Goal: Information Seeking & Learning: Find specific fact

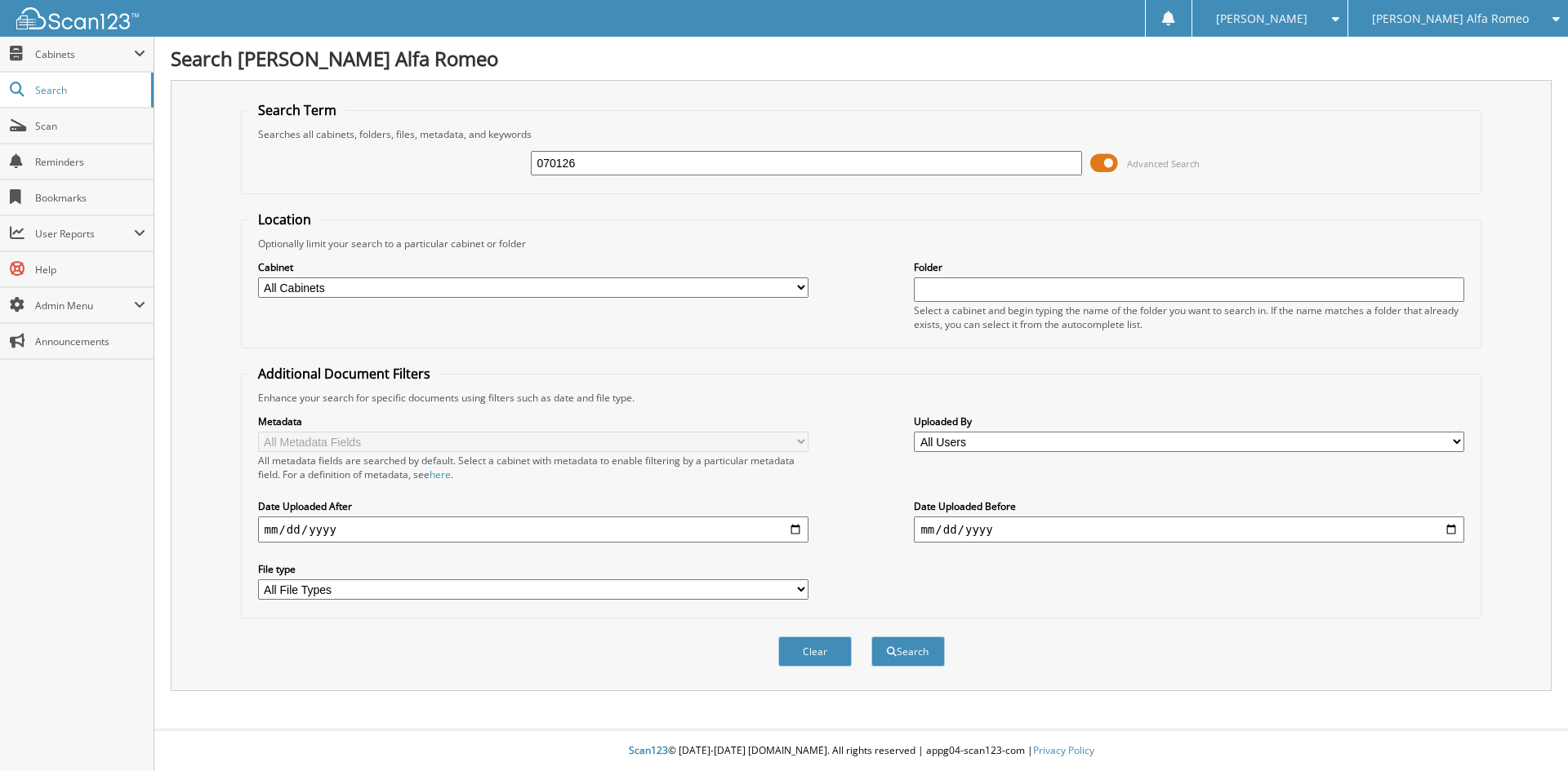
type input "070126"
click at [872, 636] on button "Search" at bounding box center [908, 651] width 74 height 30
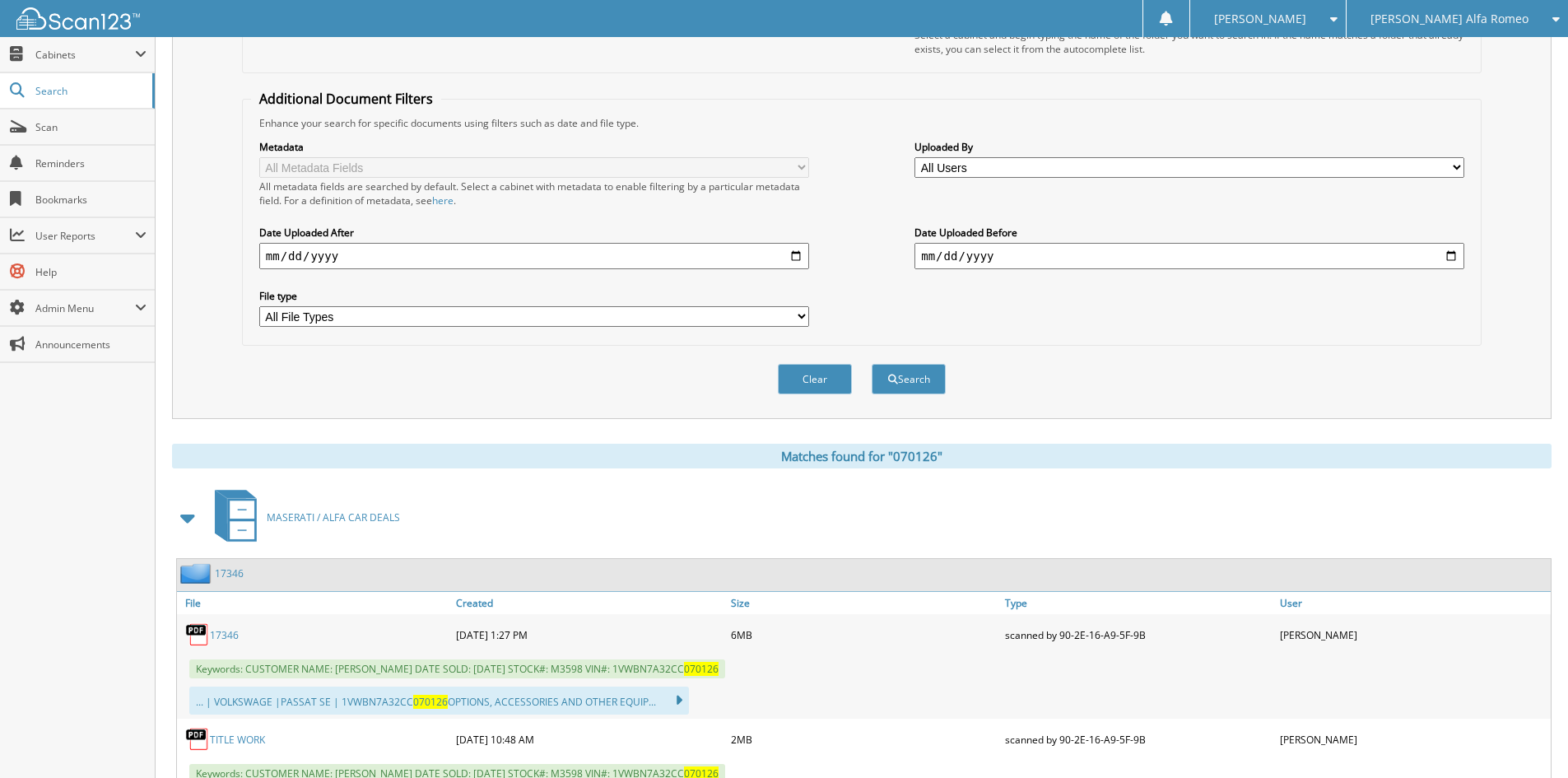
scroll to position [375, 0]
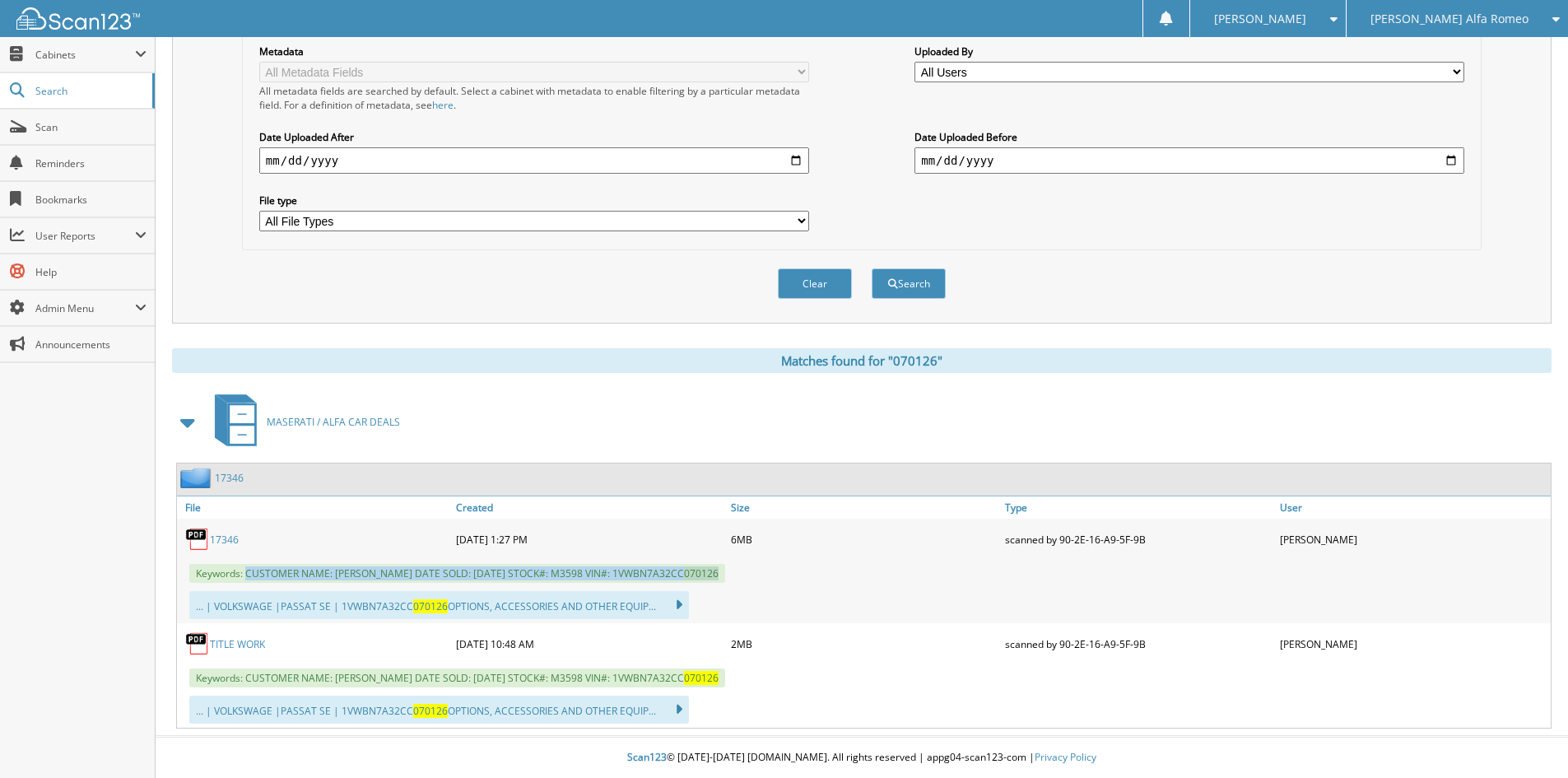
drag, startPoint x: 246, startPoint y: 572, endPoint x: 743, endPoint y: 581, distance: 497.1
click at [725, 581] on span "Keywords: CUSTOMER NAME: HOLLY BOLLMAN DATE SOLD: 08/28/2025 STOCK#: M3598 VIN#…" at bounding box center [457, 574] width 536 height 19
copy span "CUSTOMER NAME: HOLLY BOLLMAN DATE SOLD: 08/28/2025 STOCK#: M3598 VIN#: 1VWBN7A3…"
click at [1515, 21] on span "[PERSON_NAME] Alfa Romeo" at bounding box center [1449, 19] width 158 height 10
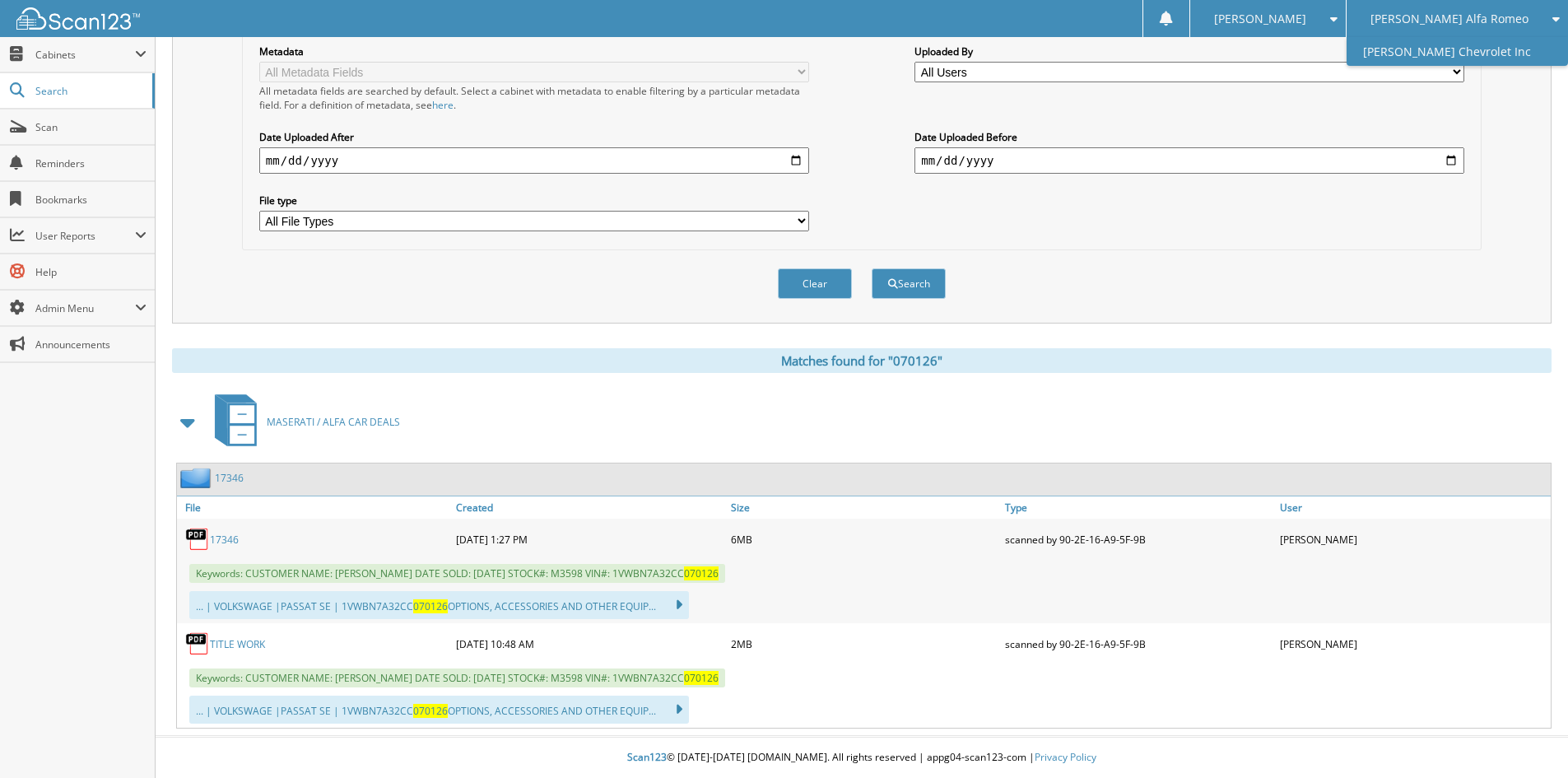
click at [1508, 53] on link "[PERSON_NAME] Chevrolet Inc" at bounding box center [1457, 51] width 221 height 29
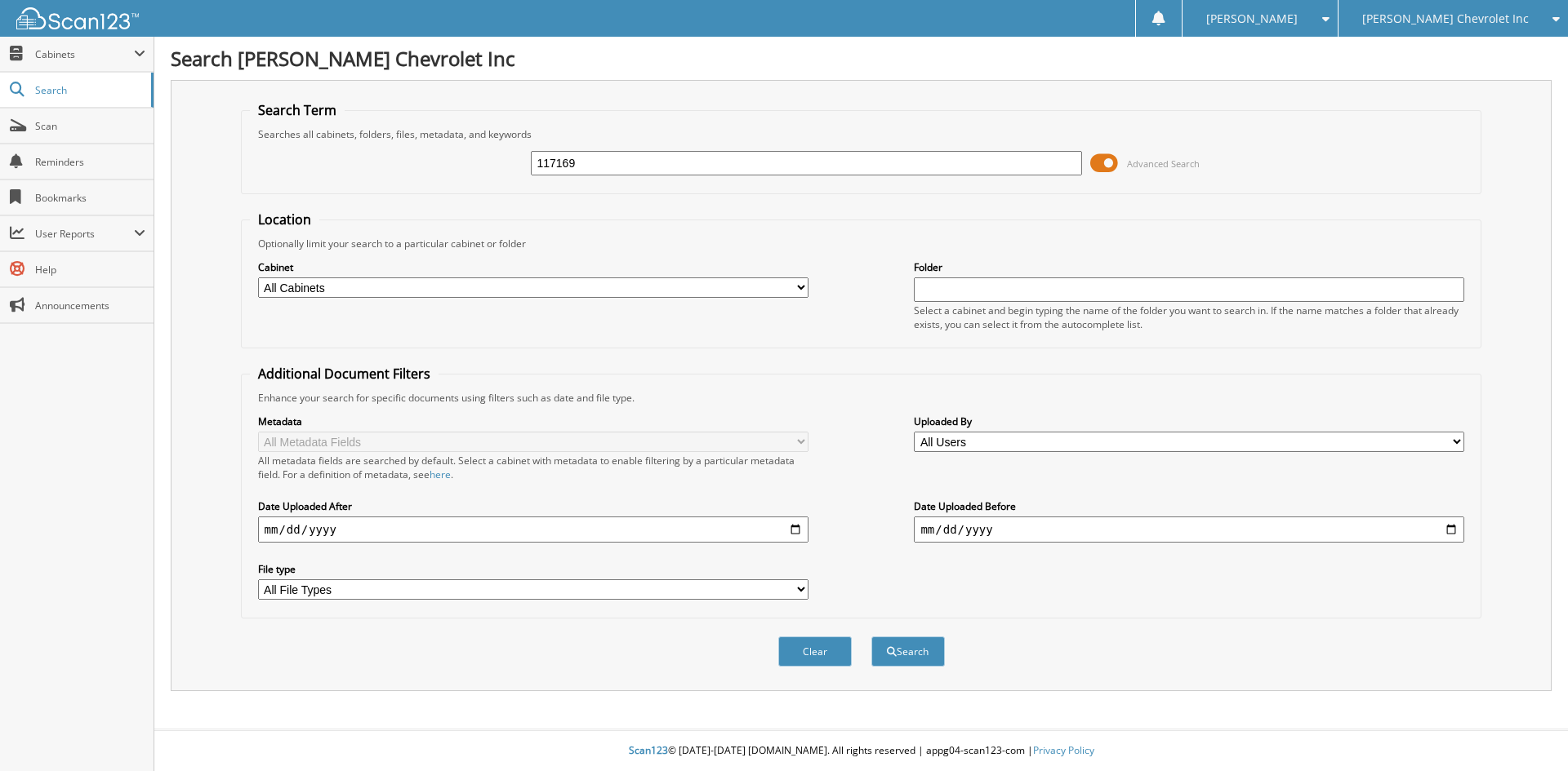
type input "117169"
click at [872, 636] on button "Search" at bounding box center [908, 651] width 74 height 30
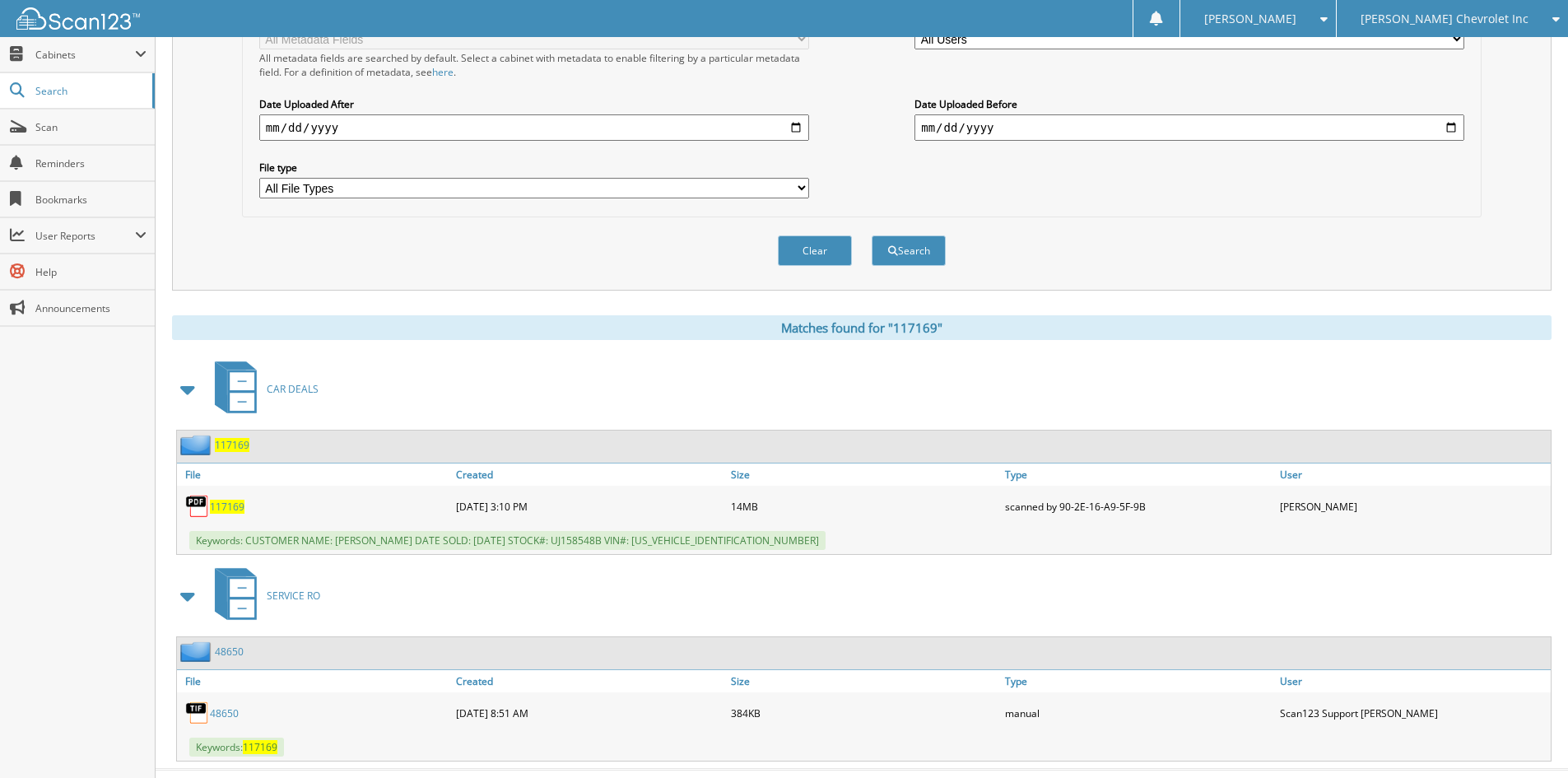
scroll to position [412, 0]
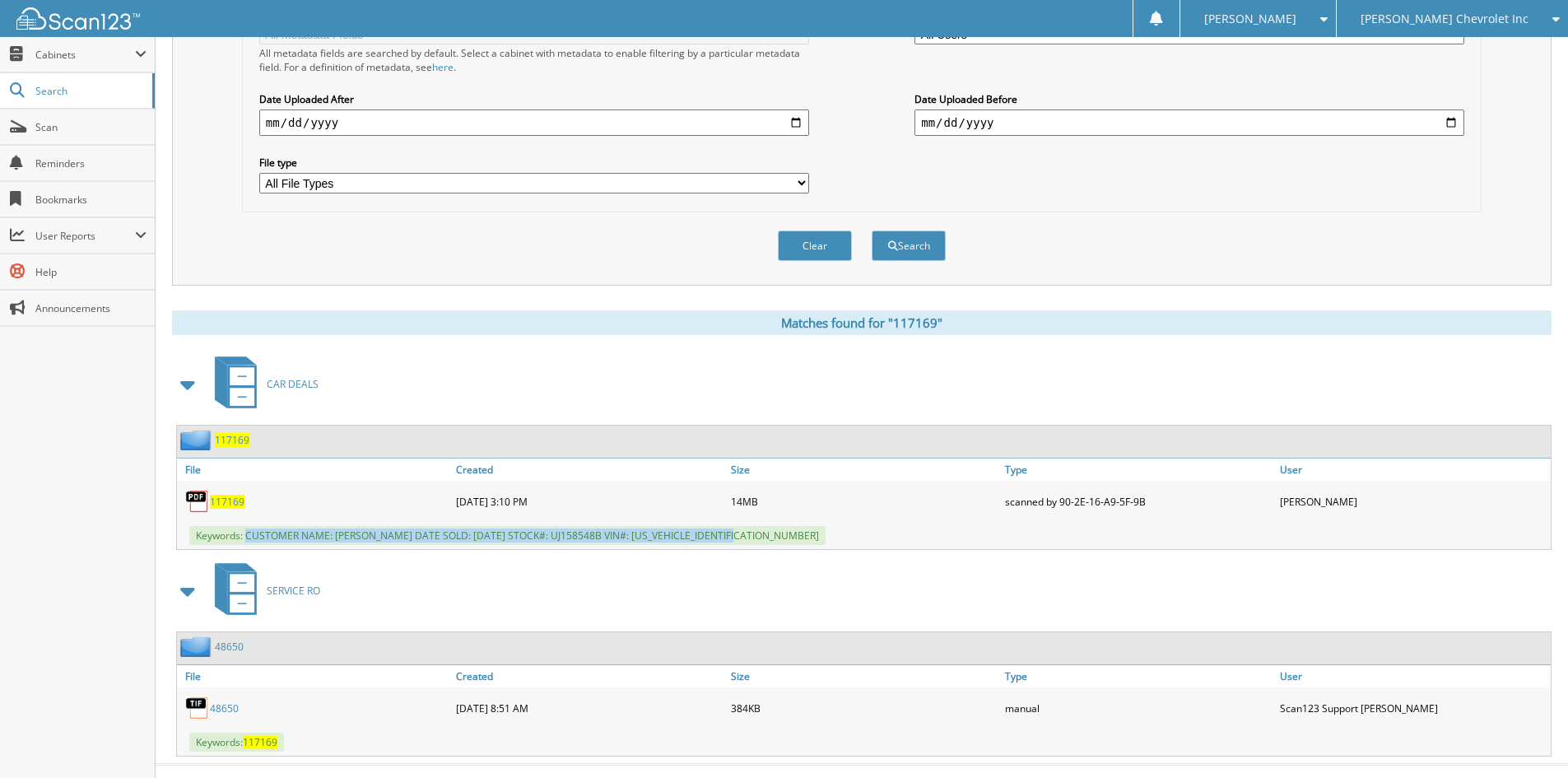
drag, startPoint x: 249, startPoint y: 535, endPoint x: 752, endPoint y: 550, distance: 503.2
click at [752, 550] on div "117169 File Created Size Type User 117169 14MB" at bounding box center [864, 487] width 1376 height 125
copy span "CUSTOMER NAME: KEVIN MOONEY DATE SOLD: 09/02/2025 STOCK#: UJ158548B VIN#: 1C6JJ…"
click at [327, 263] on div "Clear Search" at bounding box center [862, 245] width 1240 height 66
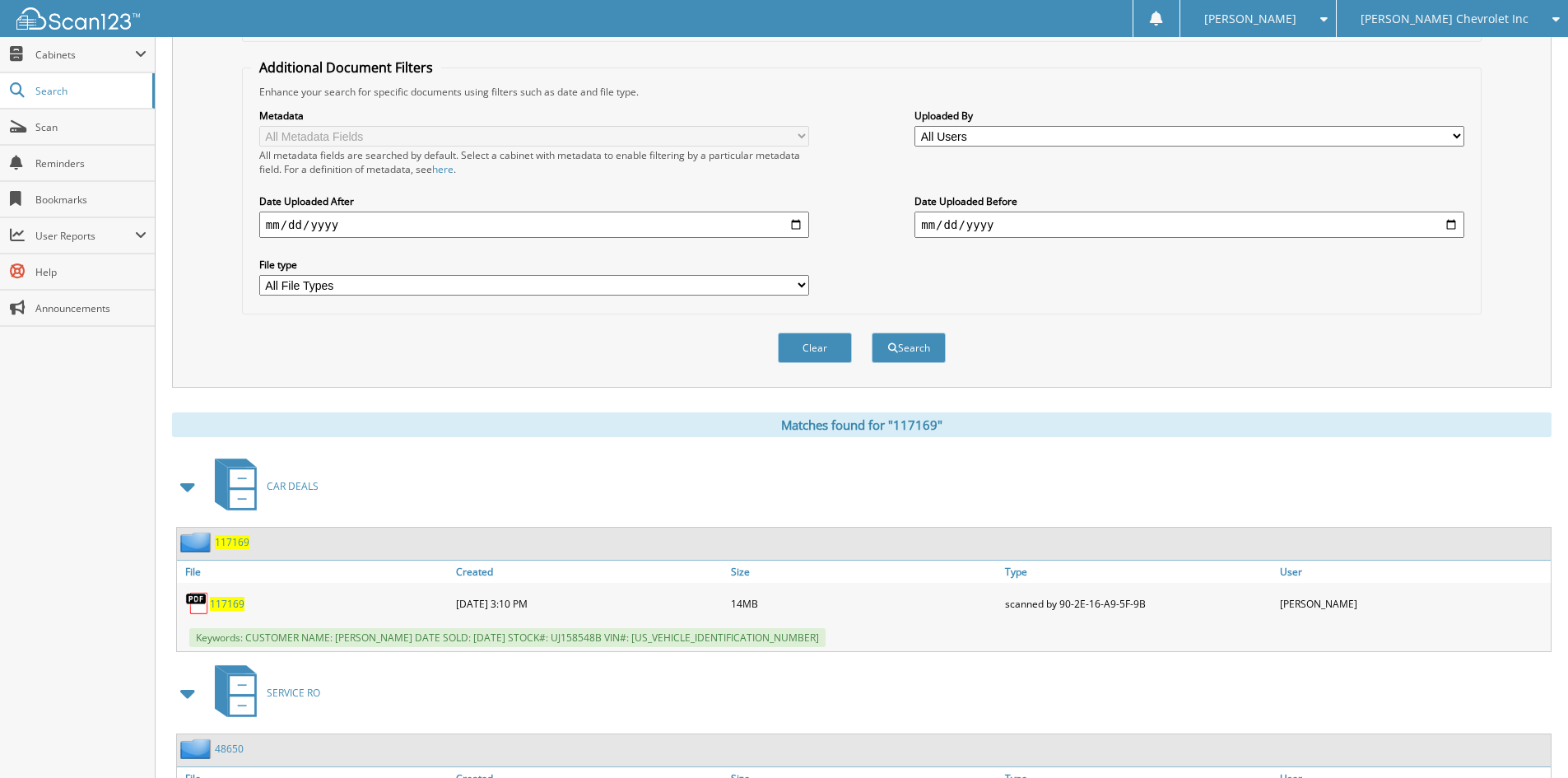
scroll to position [0, 0]
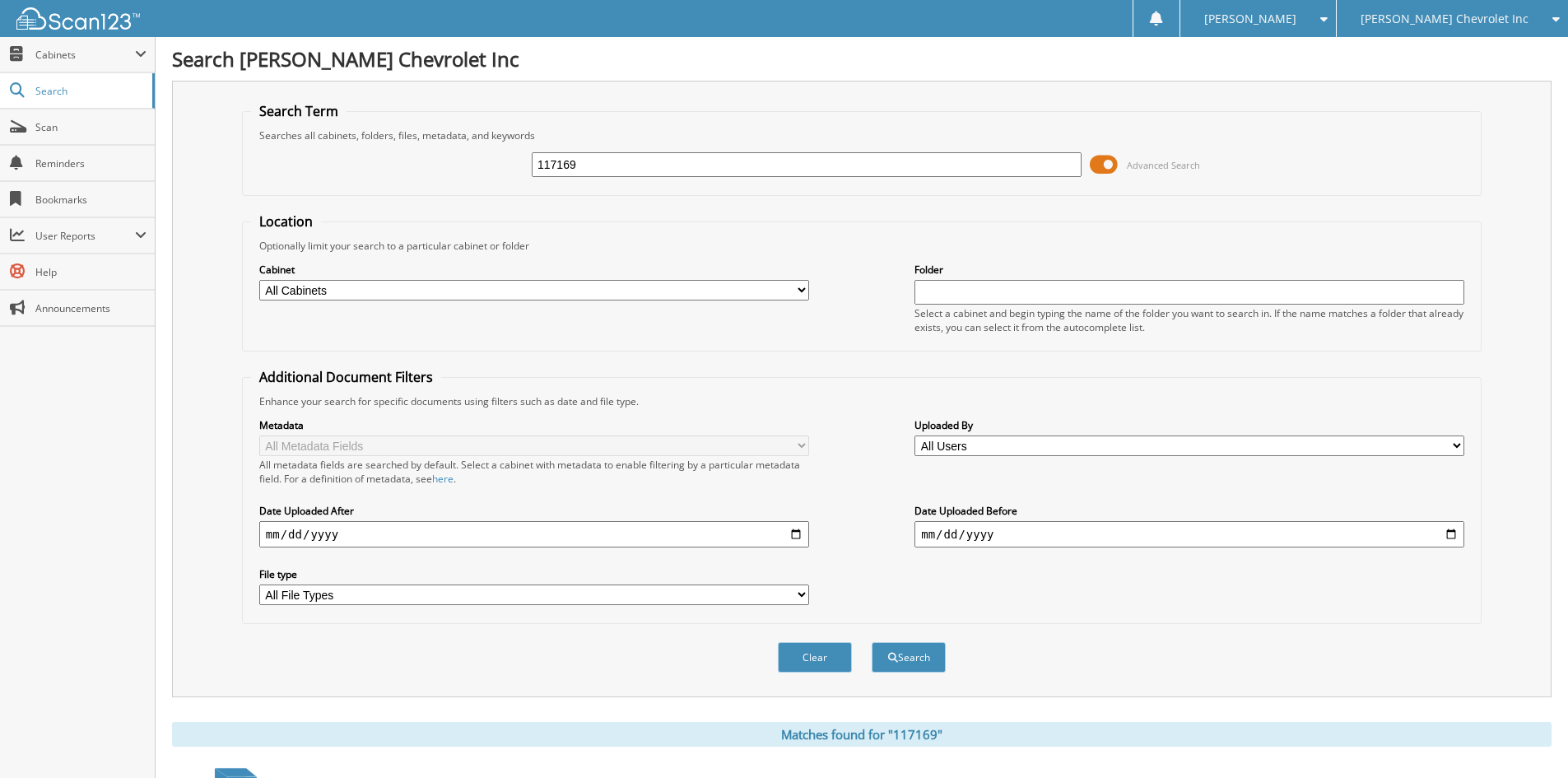
drag, startPoint x: 657, startPoint y: 172, endPoint x: 185, endPoint y: 119, distance: 475.0
click at [194, 123] on div "Search Term Searches all cabinets, folders, files, metadata, and keywords 11716…" at bounding box center [861, 389] width 1380 height 617
type input "116949"
click at [872, 642] on button "Search" at bounding box center [908, 657] width 74 height 31
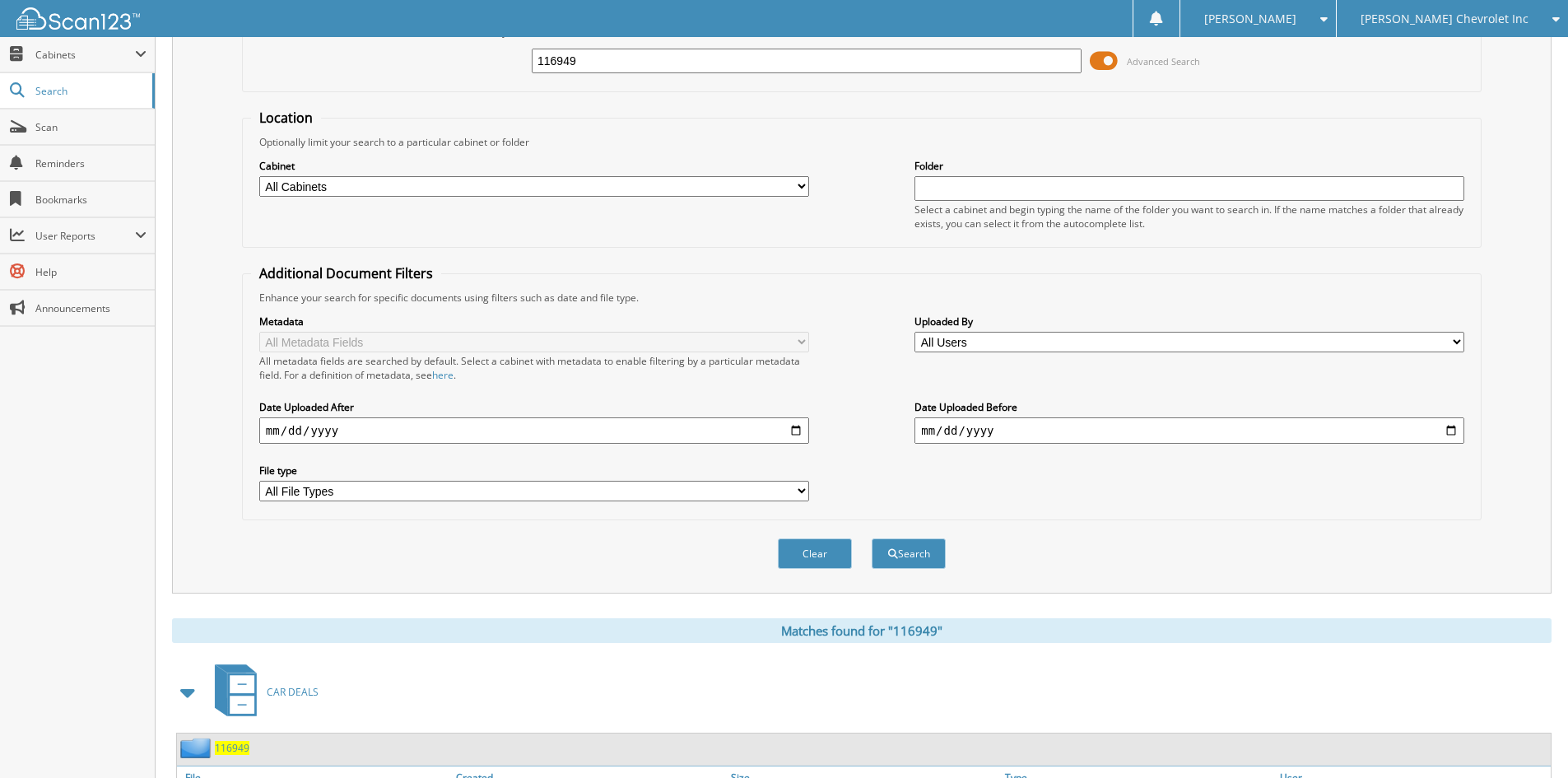
scroll to position [329, 0]
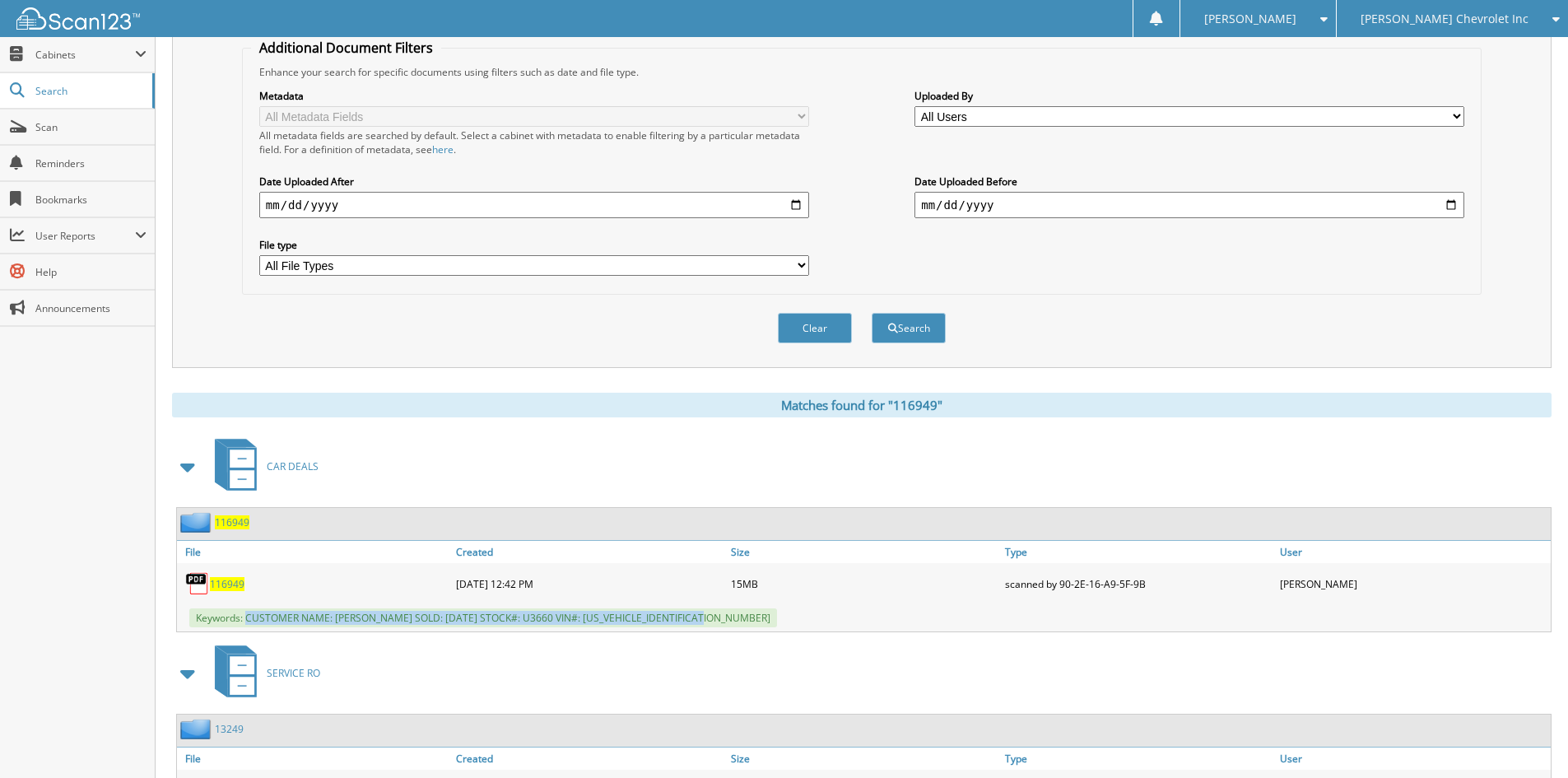
drag, startPoint x: 248, startPoint y: 618, endPoint x: 712, endPoint y: 624, distance: 464.0
click at [712, 624] on span "Keywords: CUSTOMER NAME: PAULA JUNG DATE SOLD: 08/29/2025 STOCK#: U3660 VIN#: 3…" at bounding box center [483, 617] width 588 height 19
copy span "CUSTOMER NAME: PAULA JUNG DATE SOLD: 08/29/2025 STOCK#: U3660 VIN#: 3C3CFFJH1HT…"
click at [1480, 30] on div "[PERSON_NAME] Chevrolet Inc" at bounding box center [1452, 18] width 215 height 37
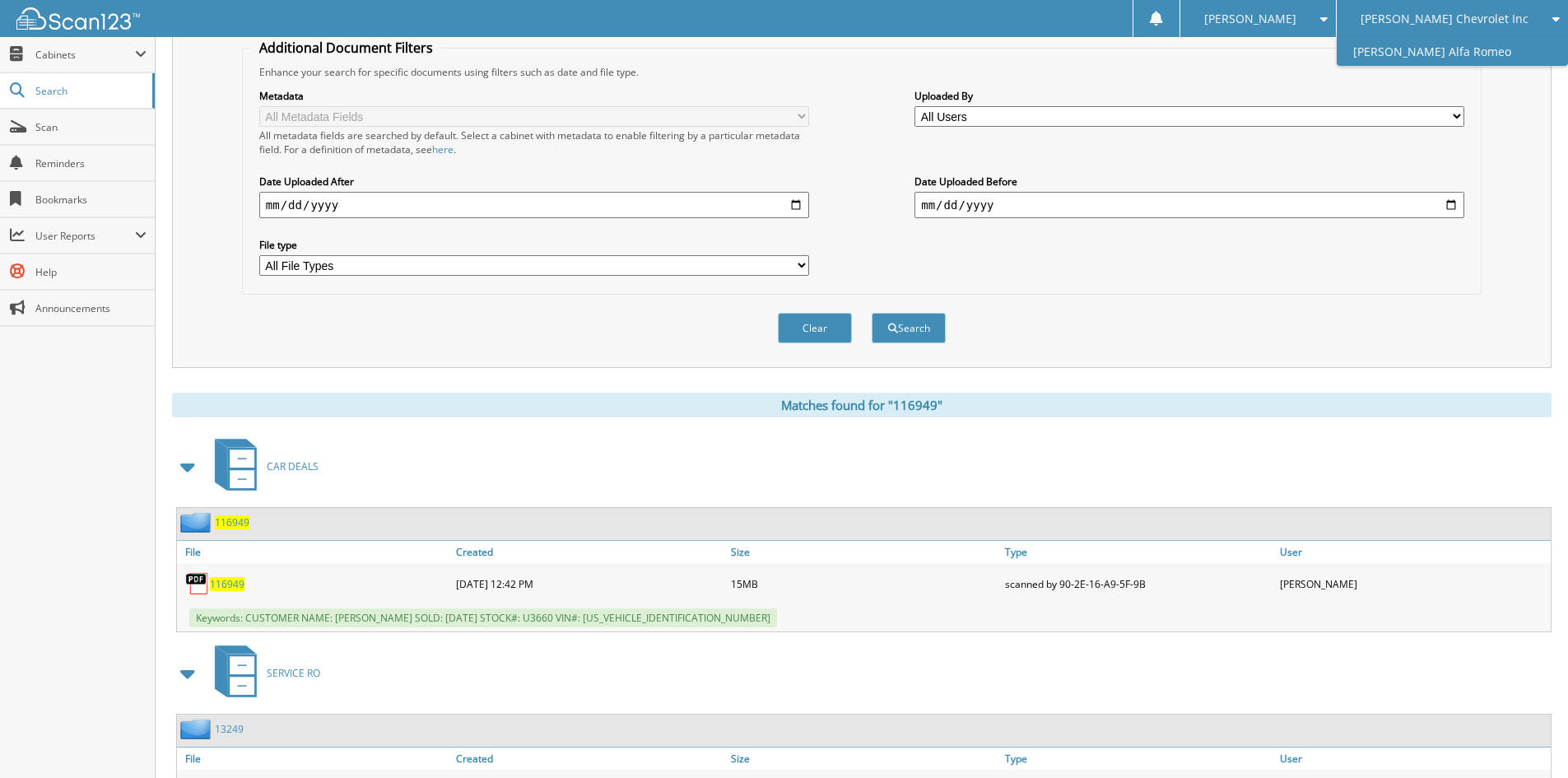
click at [1483, 48] on link "[PERSON_NAME] Alfa Romeo" at bounding box center [1452, 51] width 231 height 29
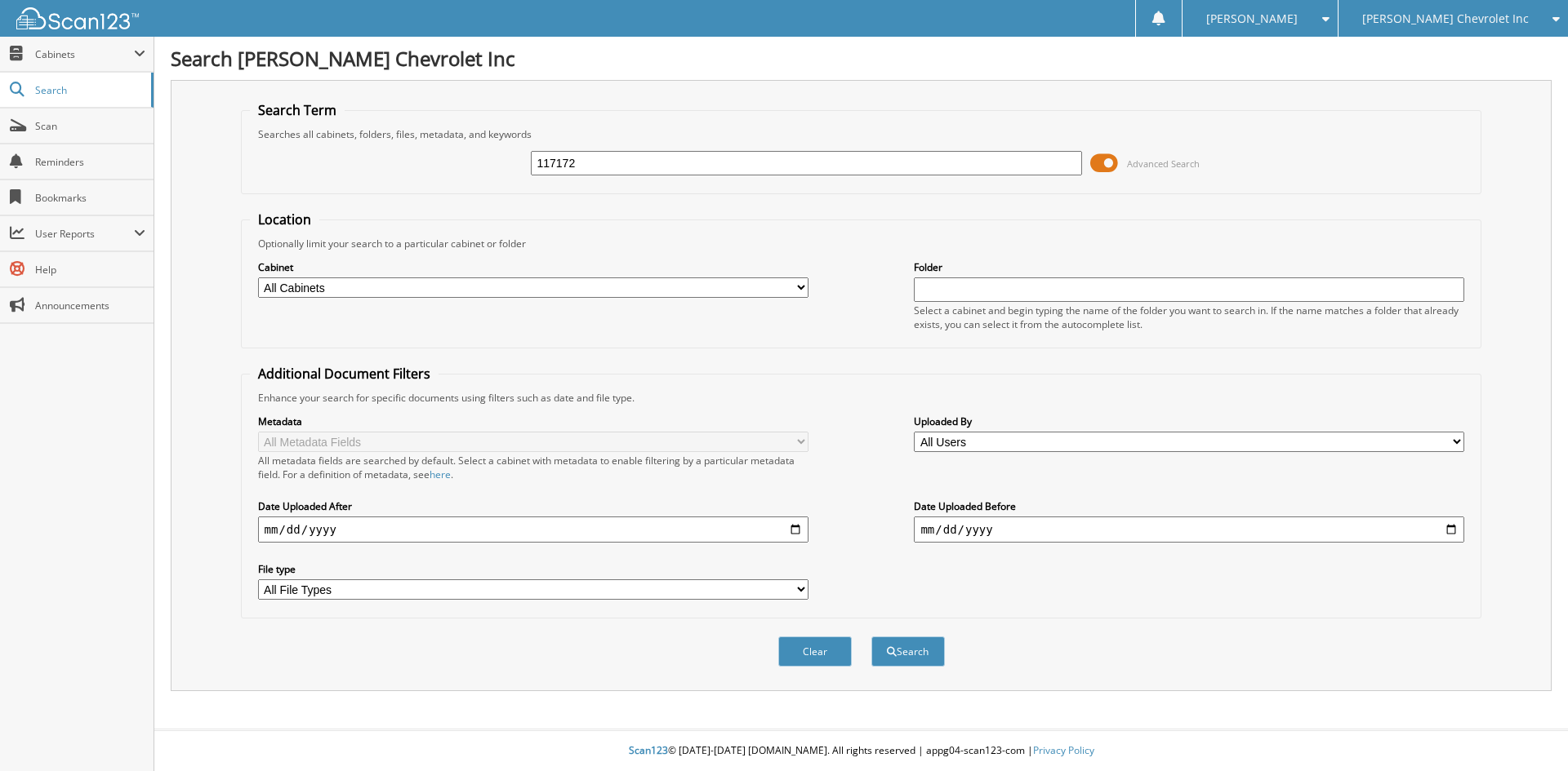
type input "117172"
click at [872, 636] on button "Search" at bounding box center [908, 651] width 74 height 30
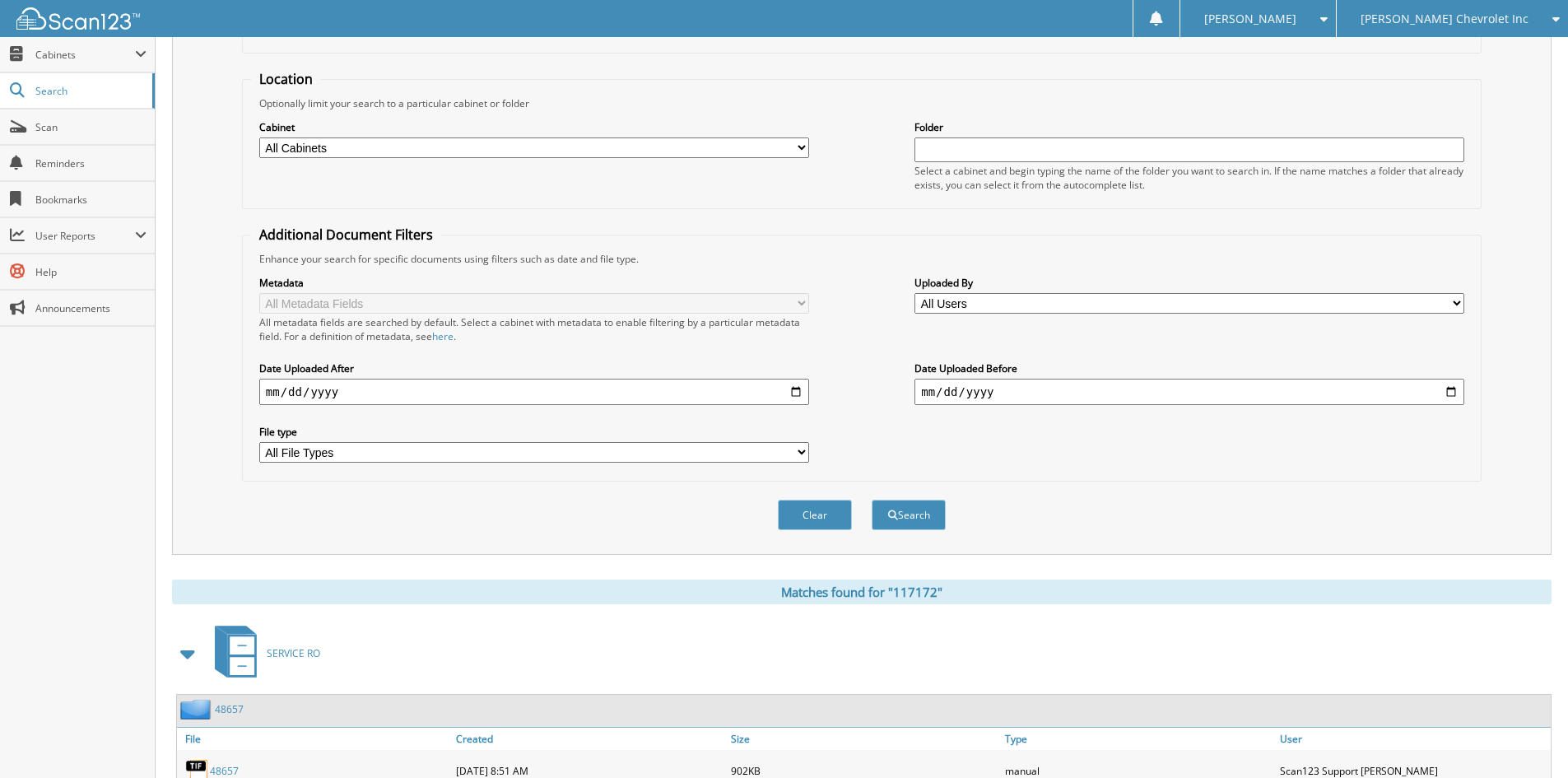
scroll to position [412, 0]
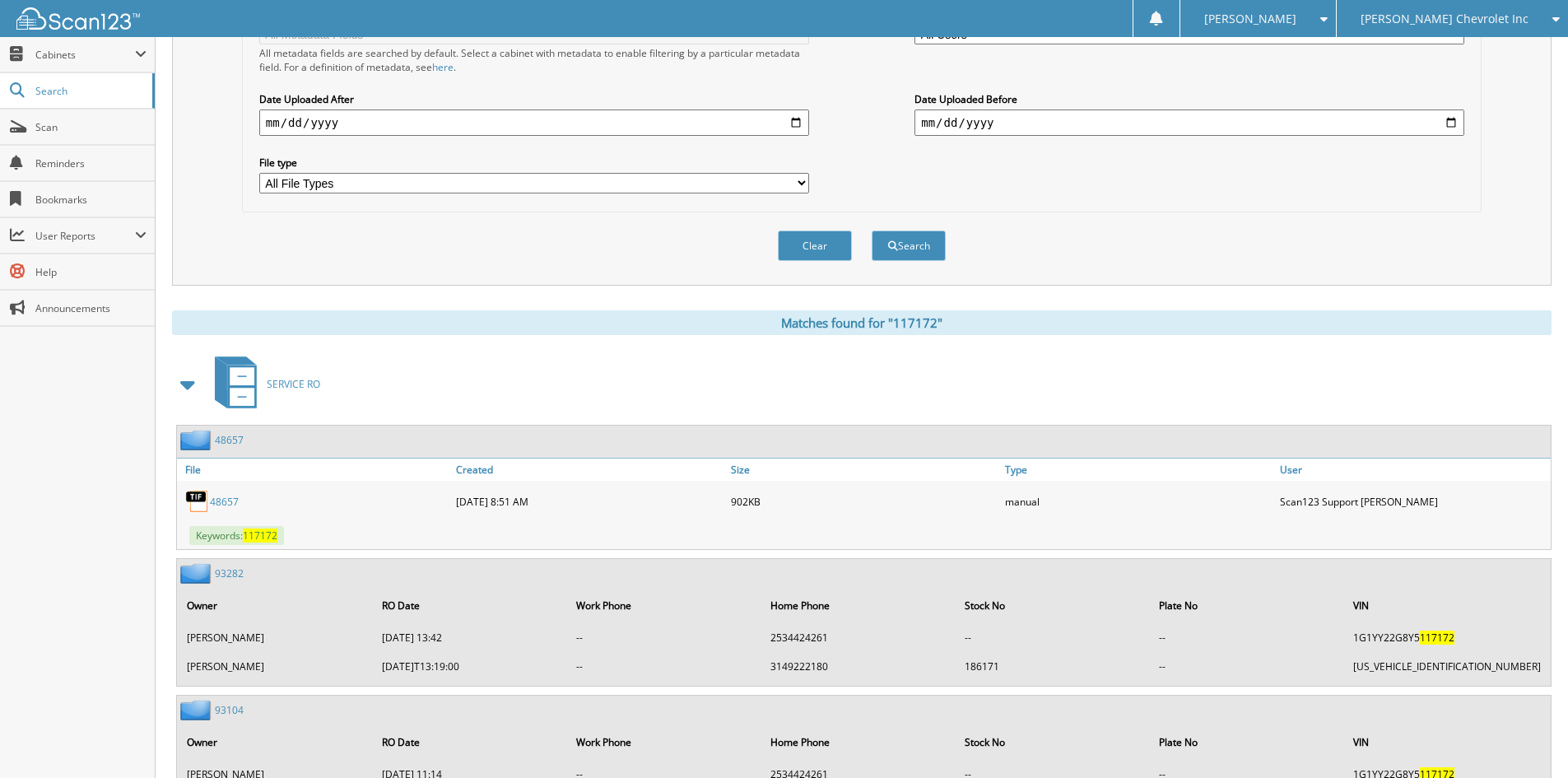
click at [193, 376] on span at bounding box center [187, 385] width 23 height 30
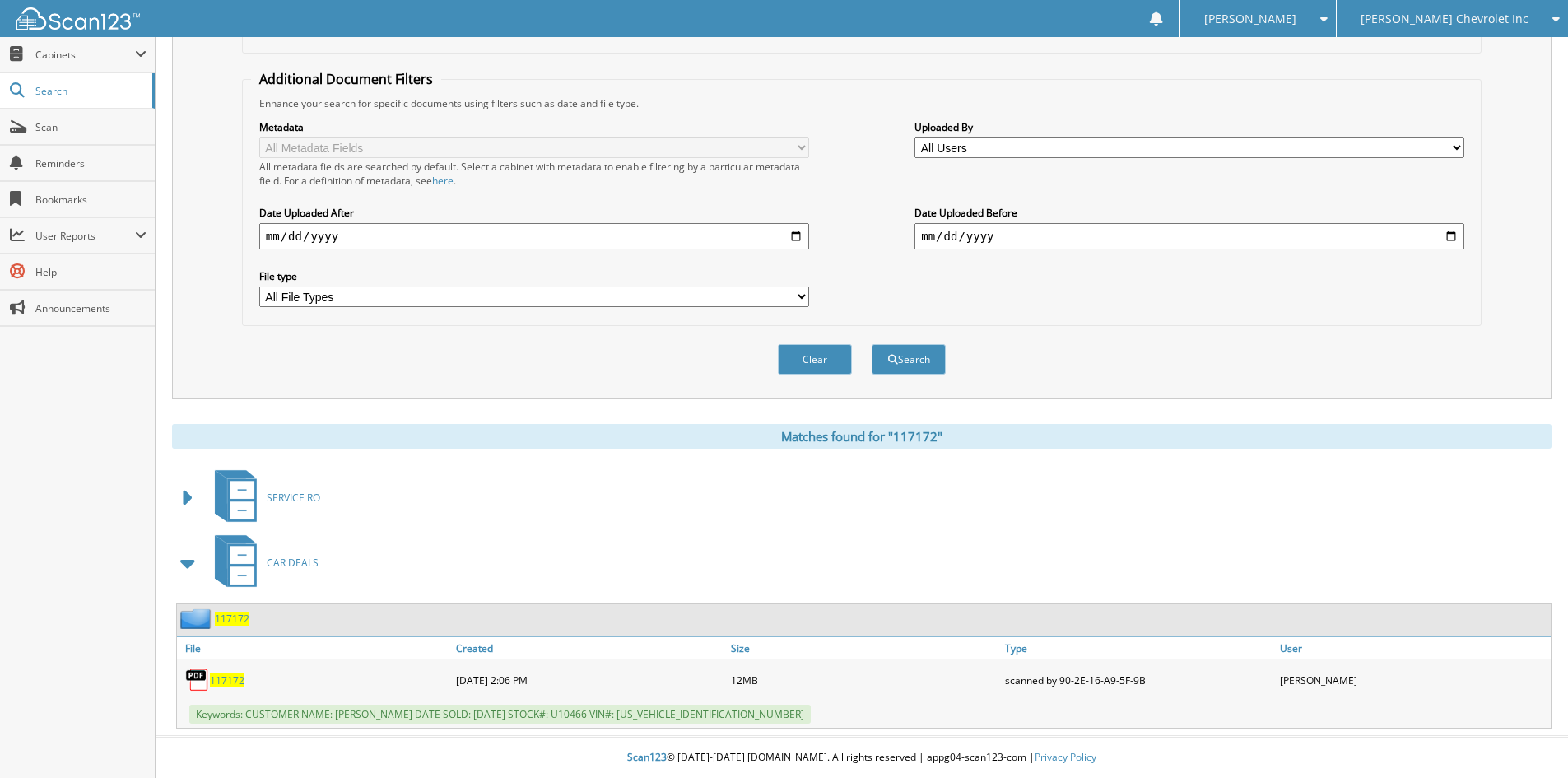
scroll to position [299, 0]
drag, startPoint x: 249, startPoint y: 712, endPoint x: 751, endPoint y: 722, distance: 502.1
click at [751, 722] on div "Keywords: CUSTOMER NAME: DONALD KEANE III DATE SOLD: 09/02/2025 STOCK#: U10466 …" at bounding box center [863, 713] width 1374 height 27
copy span "CUSTOMER NAME: DONALD KEANE III DATE SOLD: 09/02/2025 STOCK#: U10466 VIN#: 1FTE…"
click at [1241, 324] on fieldset "Additional Document Filters Enhance your search for specific documents using fi…" at bounding box center [862, 198] width 1240 height 256
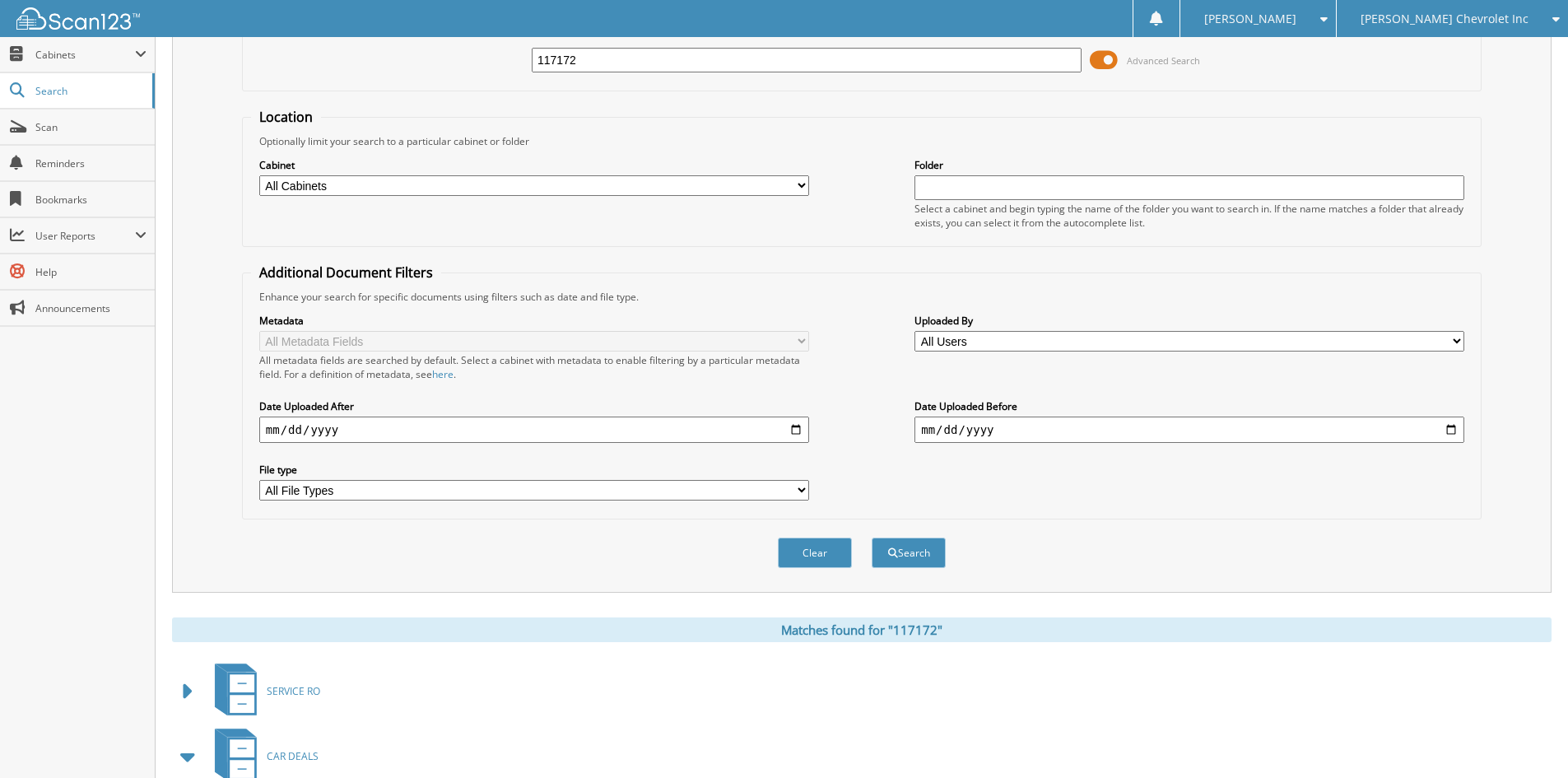
scroll to position [0, 0]
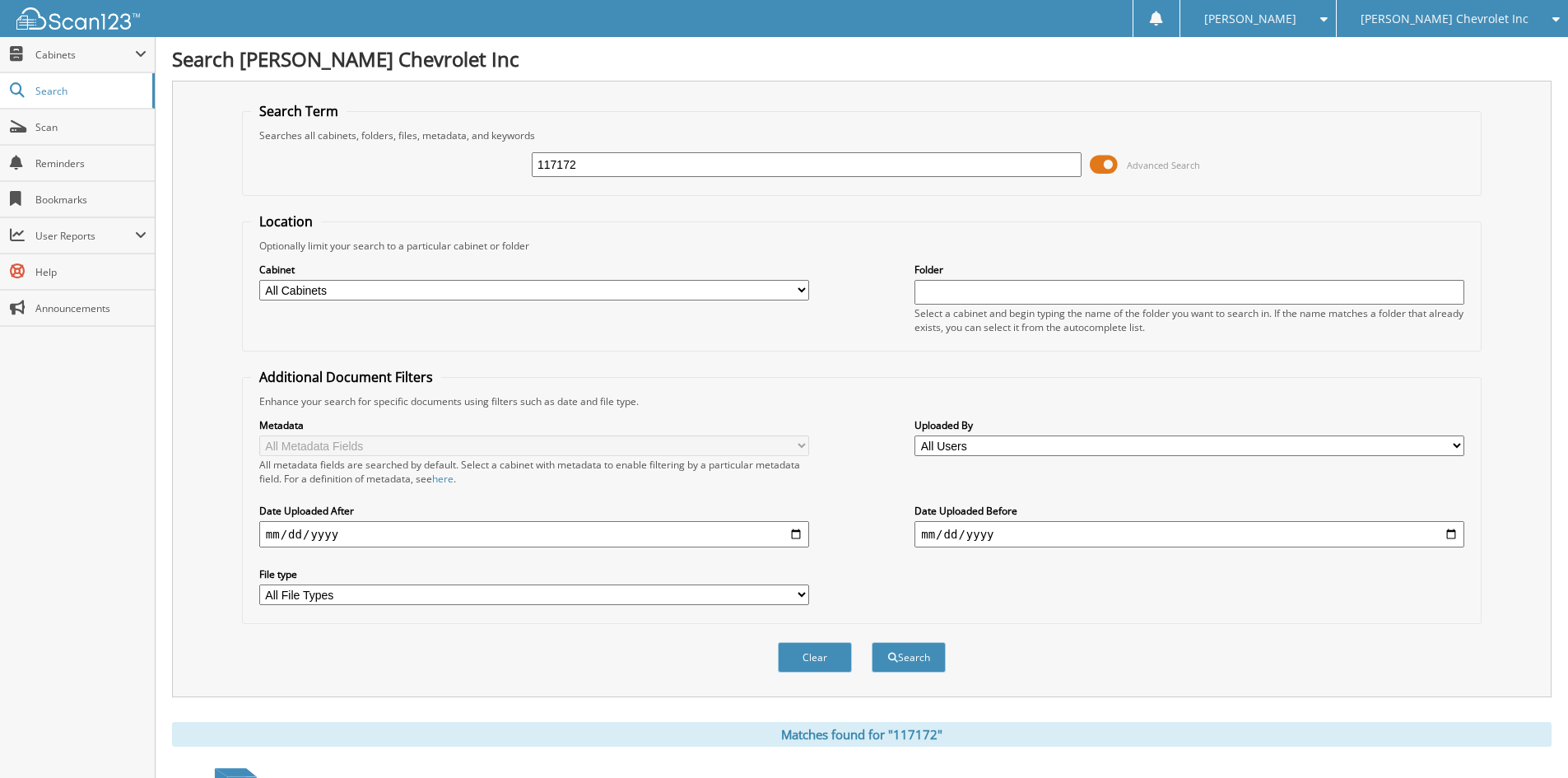
drag, startPoint x: 647, startPoint y: 163, endPoint x: 169, endPoint y: 98, distance: 482.4
click at [195, 115] on div "Search Term Searches all cabinets, folders, files, metadata, and keywords 11717…" at bounding box center [861, 389] width 1380 height 617
type input "117136"
click at [872, 642] on button "Search" at bounding box center [908, 657] width 74 height 31
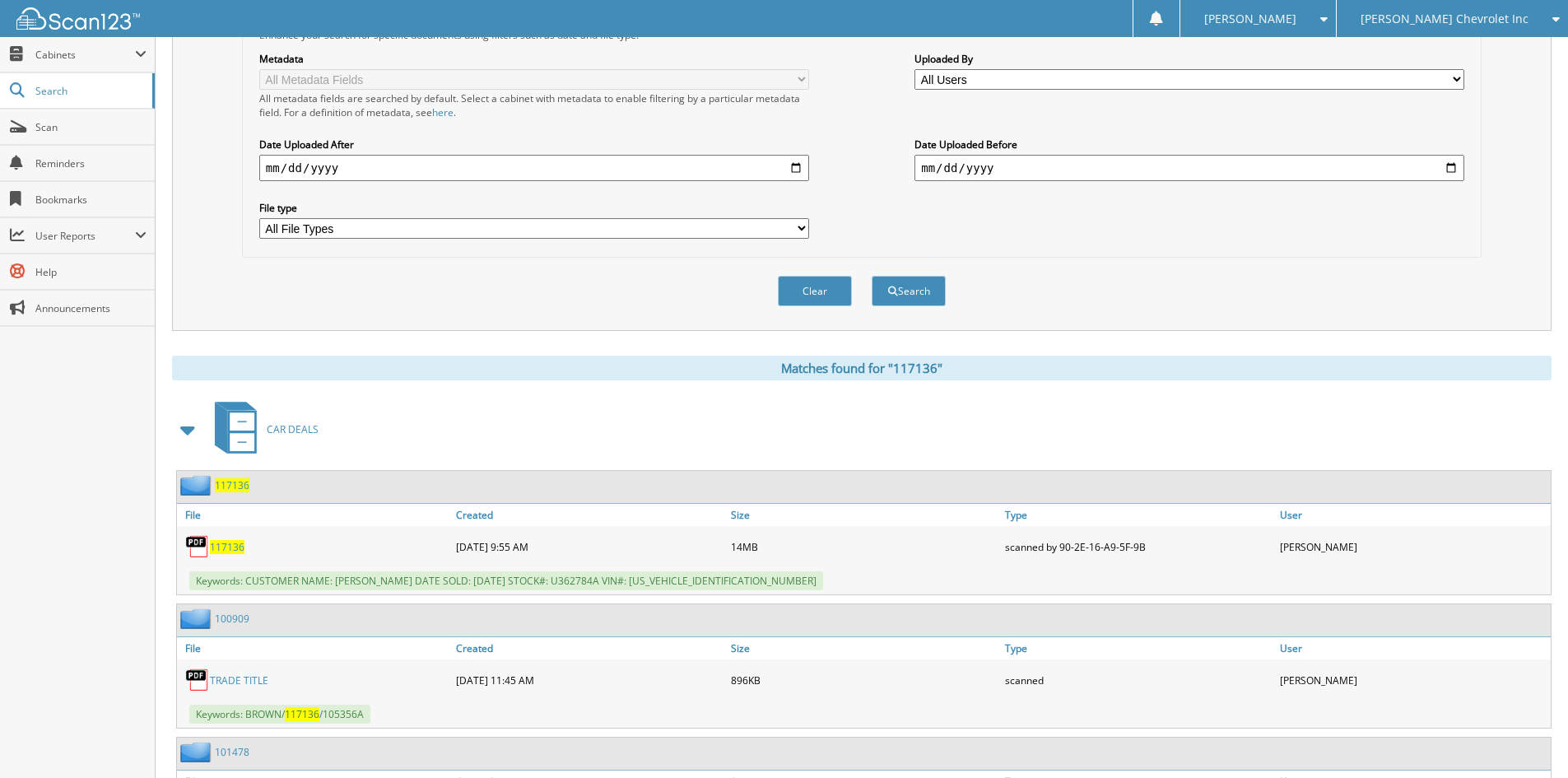
scroll to position [494, 0]
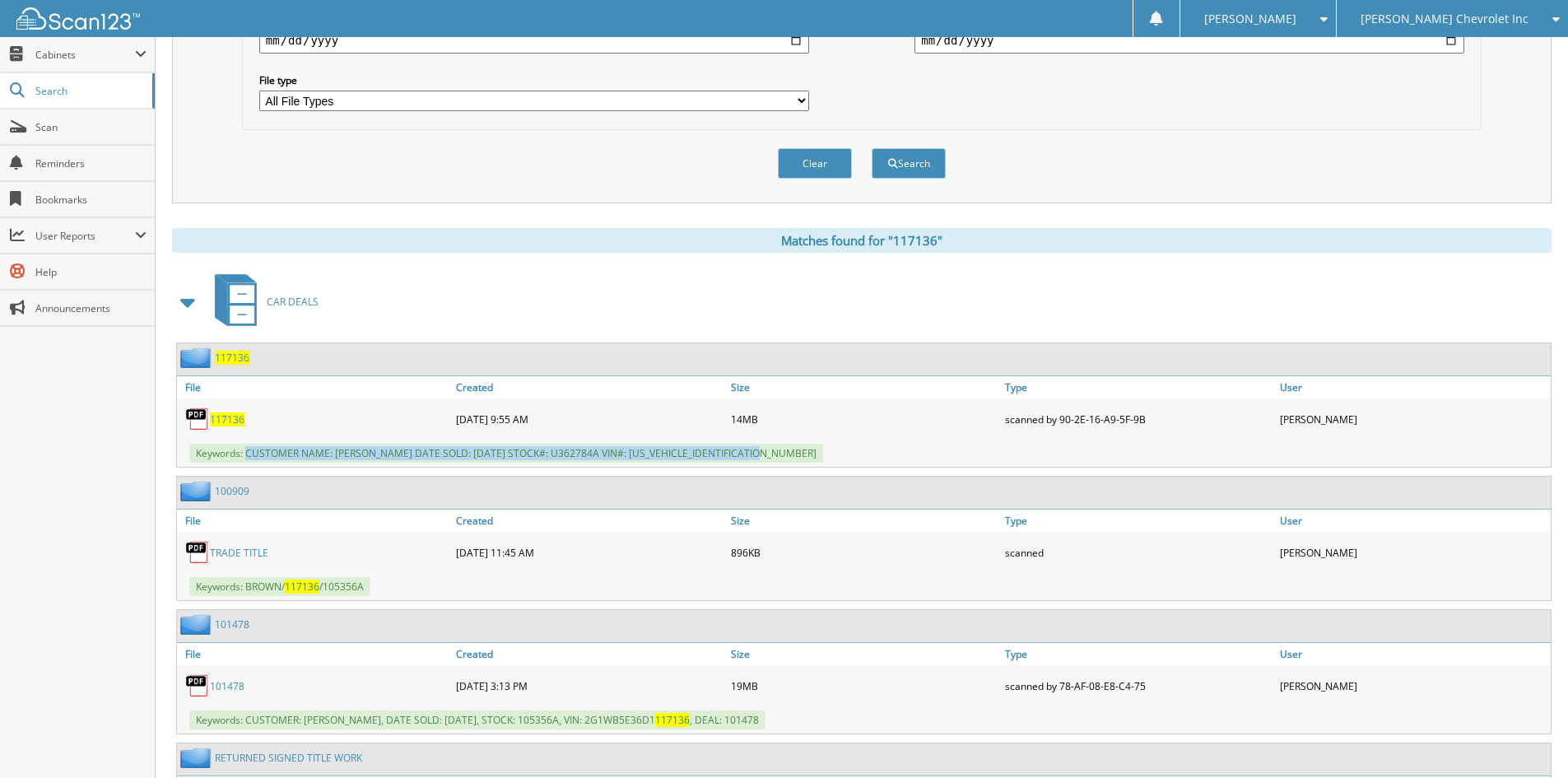
drag, startPoint x: 246, startPoint y: 454, endPoint x: 776, endPoint y: 457, distance: 530.0
click at [776, 457] on div "Keywords: CUSTOMER NAME: DARRIN LEUTHAUSER DATE SOLD: 08/30/2025 STOCK#: U36278…" at bounding box center [863, 453] width 1374 height 27
copy span "CUSTOMER NAME: DARRIN LEUTHAUSER DATE SOLD: 08/30/2025 STOCK#: U362784A VIN#: 1…"
click at [1461, 9] on div "[PERSON_NAME] Chevrolet Inc" at bounding box center [1452, 18] width 215 height 37
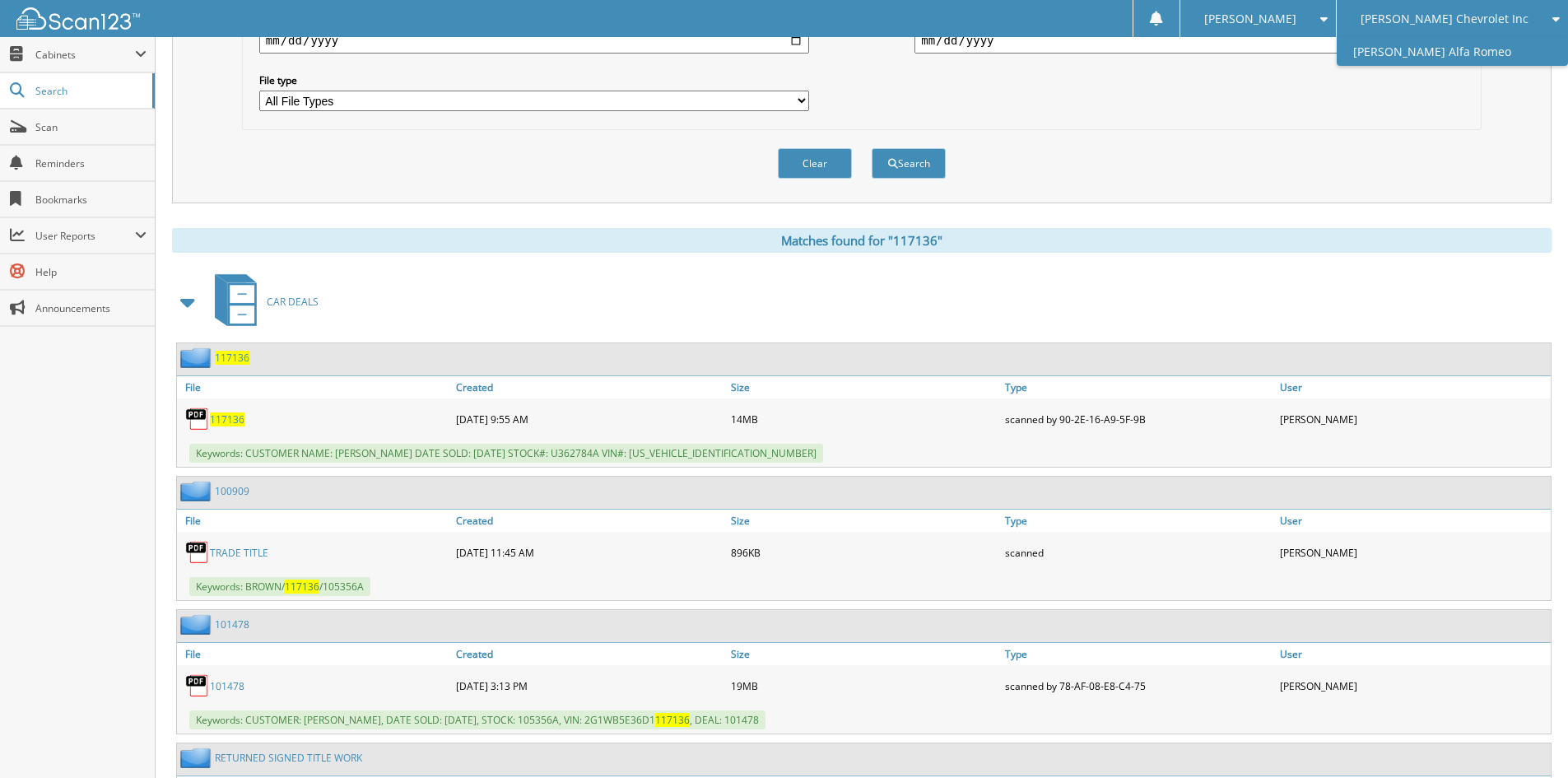
click at [1467, 47] on link "[PERSON_NAME] Alfa Romeo" at bounding box center [1452, 51] width 231 height 29
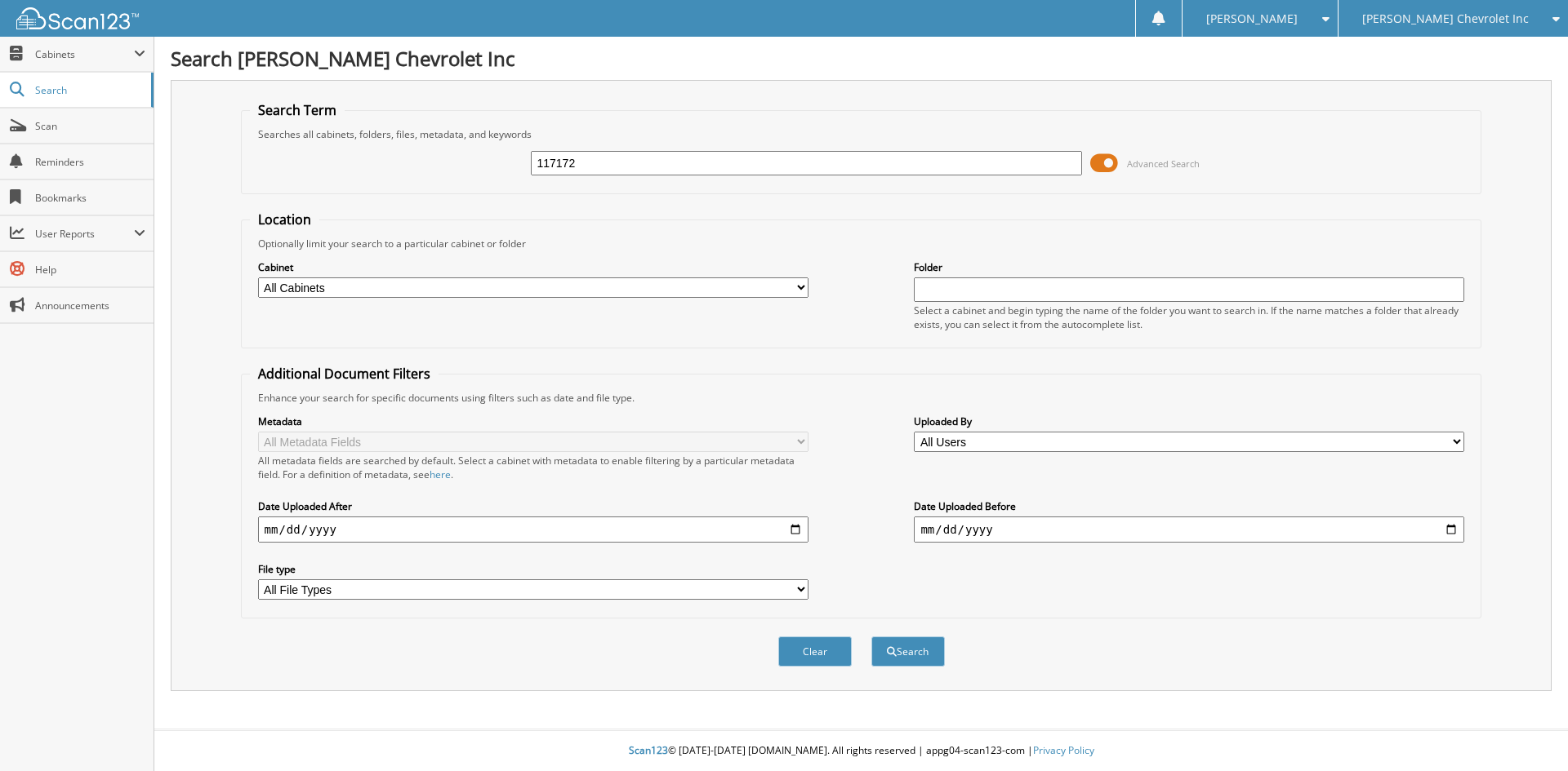
type input "117172"
click at [872, 636] on button "Search" at bounding box center [908, 651] width 74 height 30
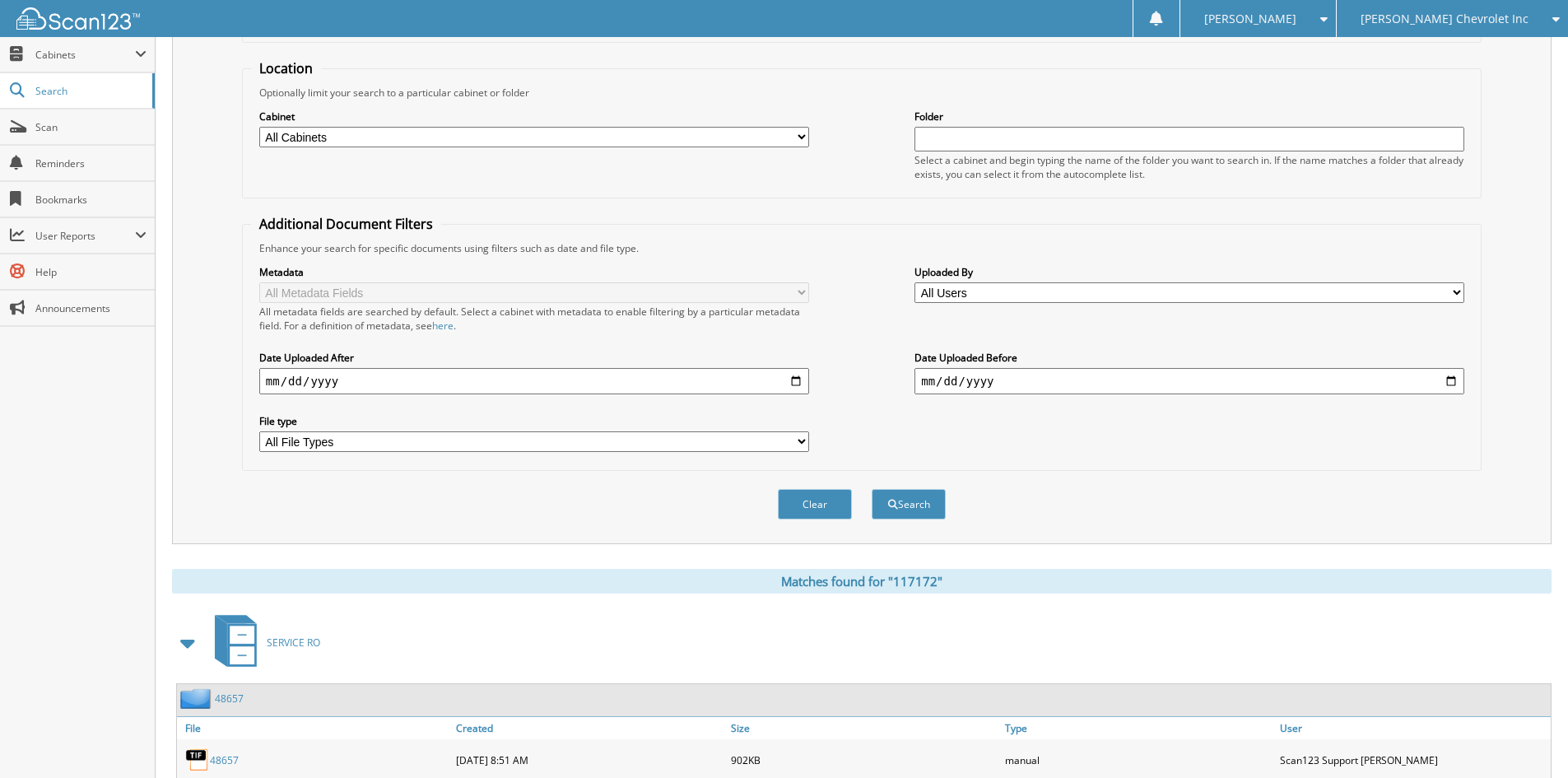
scroll to position [329, 0]
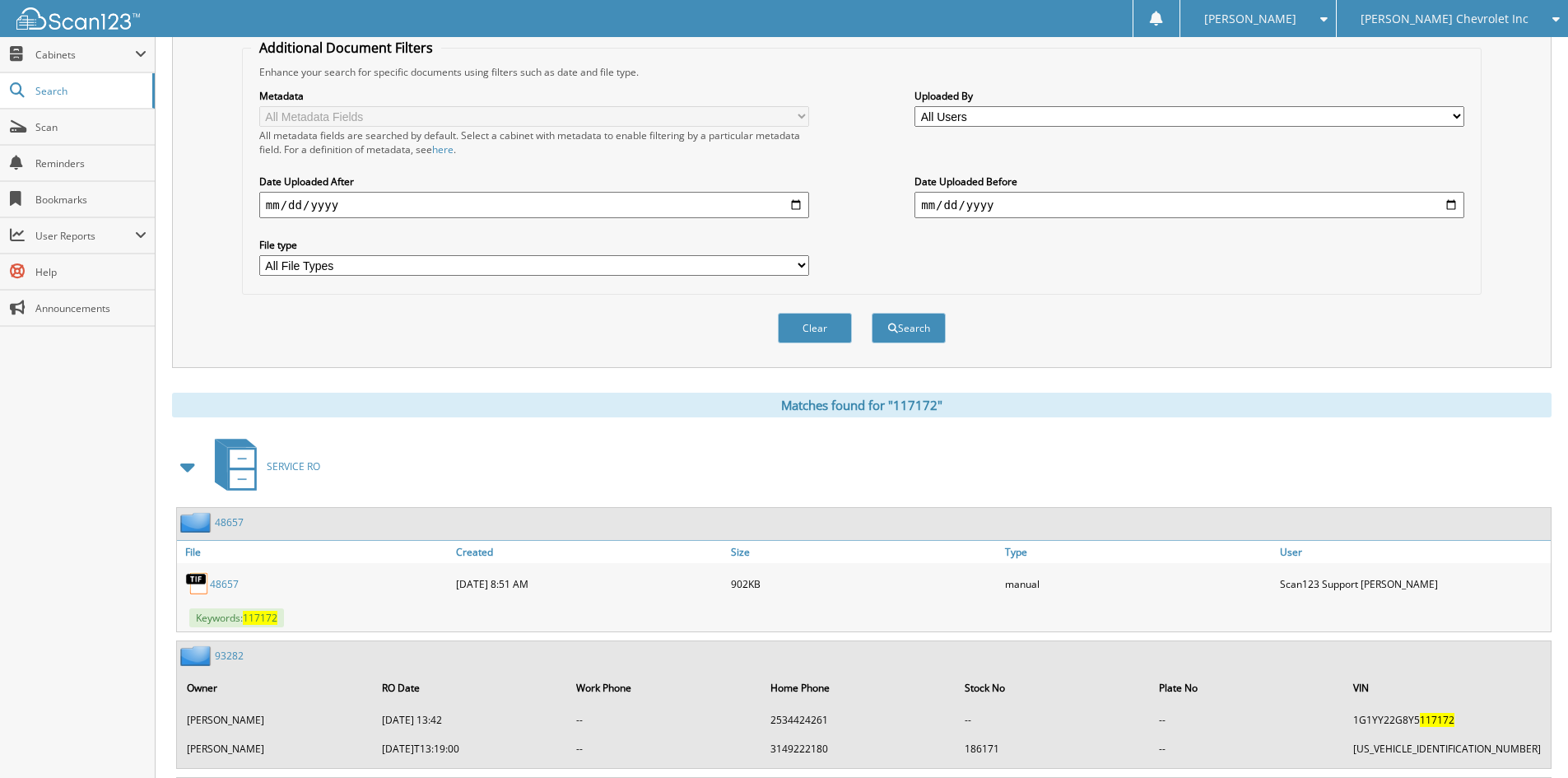
click at [188, 464] on span at bounding box center [187, 467] width 23 height 30
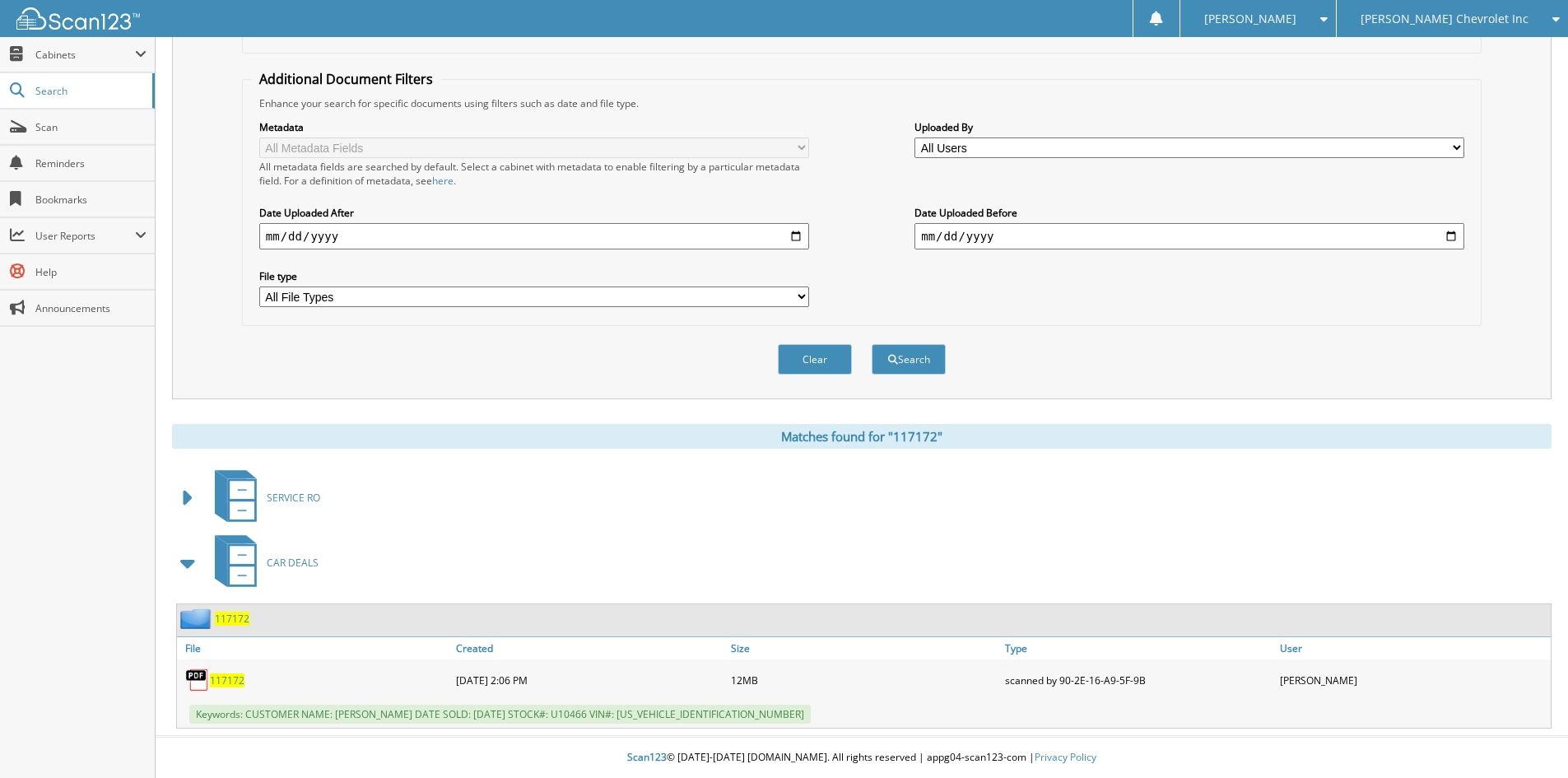
scroll to position [299, 0]
drag, startPoint x: 246, startPoint y: 713, endPoint x: 788, endPoint y: 724, distance: 542.1
click at [788, 724] on div "Keywords: CUSTOMER NAME: [PERSON_NAME] DATE SOLD: [DATE] STOCK#: U10466 VIN#: […" at bounding box center [863, 713] width 1374 height 27
copy span "CUSTOMER NAME: [PERSON_NAME] DATE SOLD: [DATE] STOCK#: U10466 VIN#: [US_VEHICLE…"
click at [322, 376] on div "Clear Search" at bounding box center [862, 359] width 1240 height 66
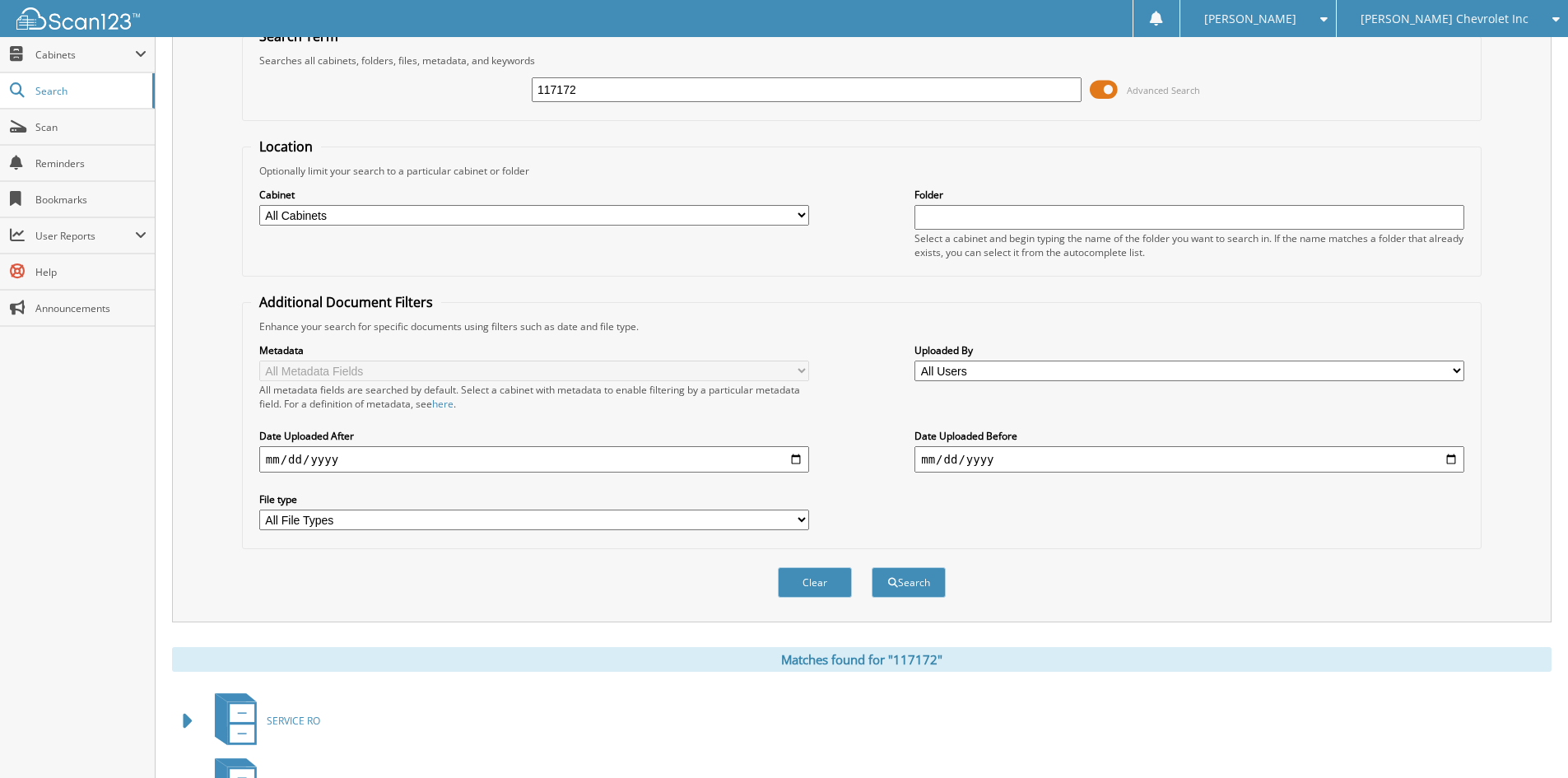
scroll to position [0, 0]
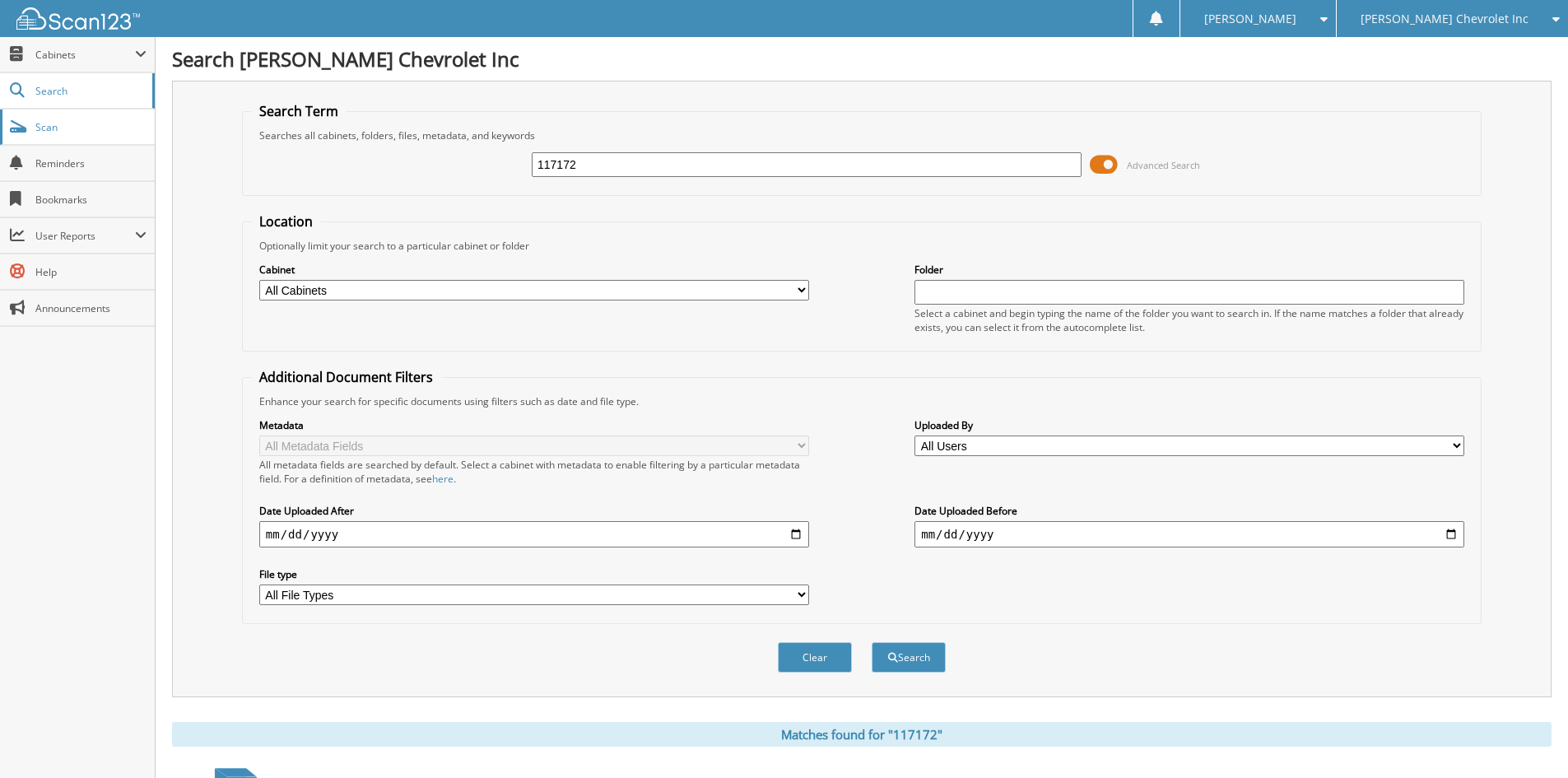
drag, startPoint x: 651, startPoint y: 168, endPoint x: 0, endPoint y: 113, distance: 653.3
click at [0, 117] on body "[PERSON_NAME] Settings Logout [PERSON_NAME] Chevrolet Inc [PERSON_NAME] Alfa Ro…" at bounding box center [784, 538] width 1568 height 1077
type input "117136"
click at [872, 642] on button "Search" at bounding box center [908, 657] width 74 height 31
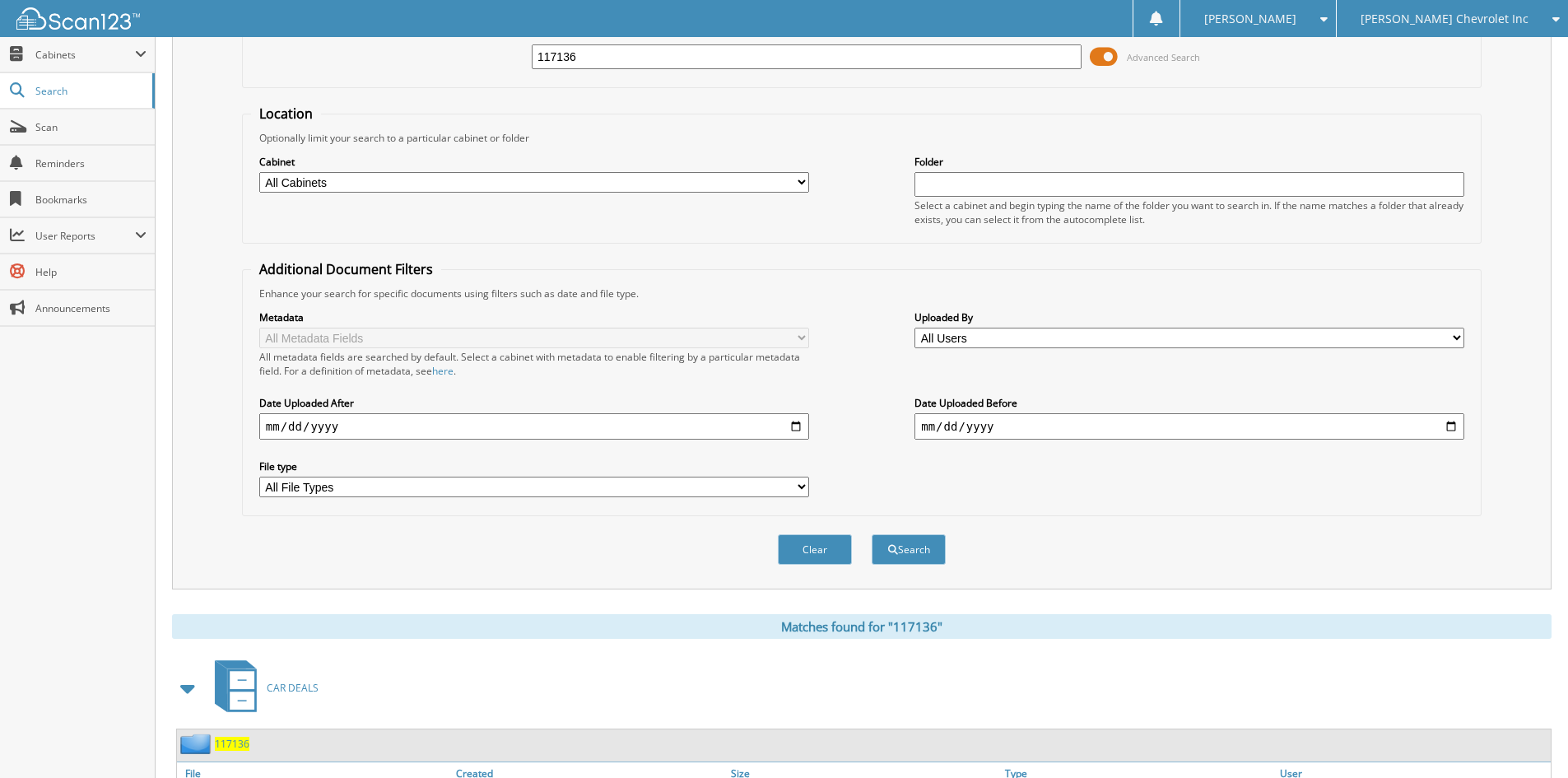
scroll to position [329, 0]
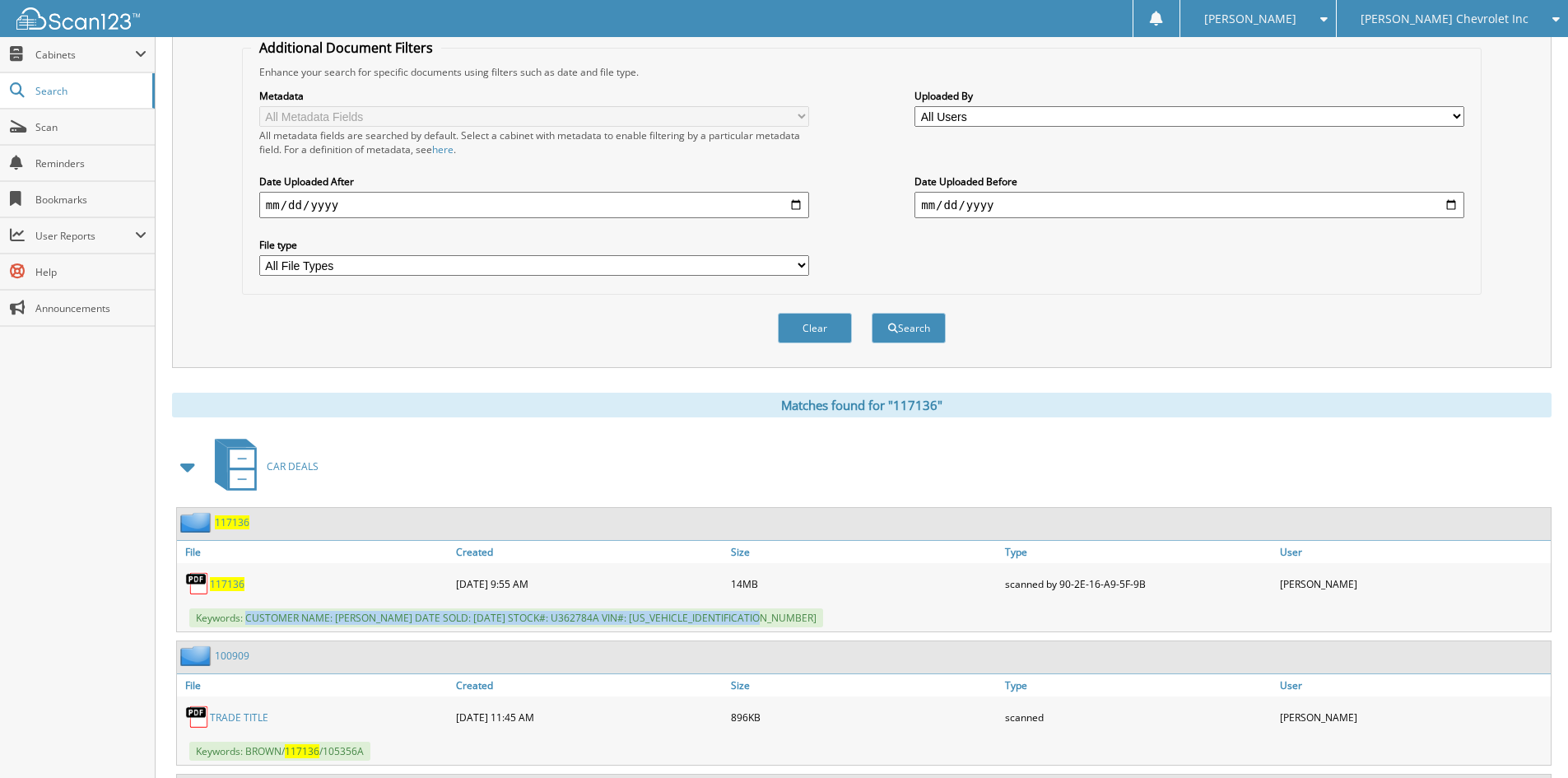
drag, startPoint x: 247, startPoint y: 618, endPoint x: 781, endPoint y: 623, distance: 534.0
click at [781, 623] on div "Keywords: CUSTOMER NAME: [PERSON_NAME] DATE SOLD: [DATE] STOCK#: U362784A VIN#:…" at bounding box center [863, 617] width 1374 height 27
copy span "CUSTOMER NAME: [PERSON_NAME] DATE SOLD: [DATE] STOCK#: U362784A VIN#: [US_VEHIC…"
click at [1521, 16] on span "[PERSON_NAME] Chevrolet Inc" at bounding box center [1444, 19] width 168 height 10
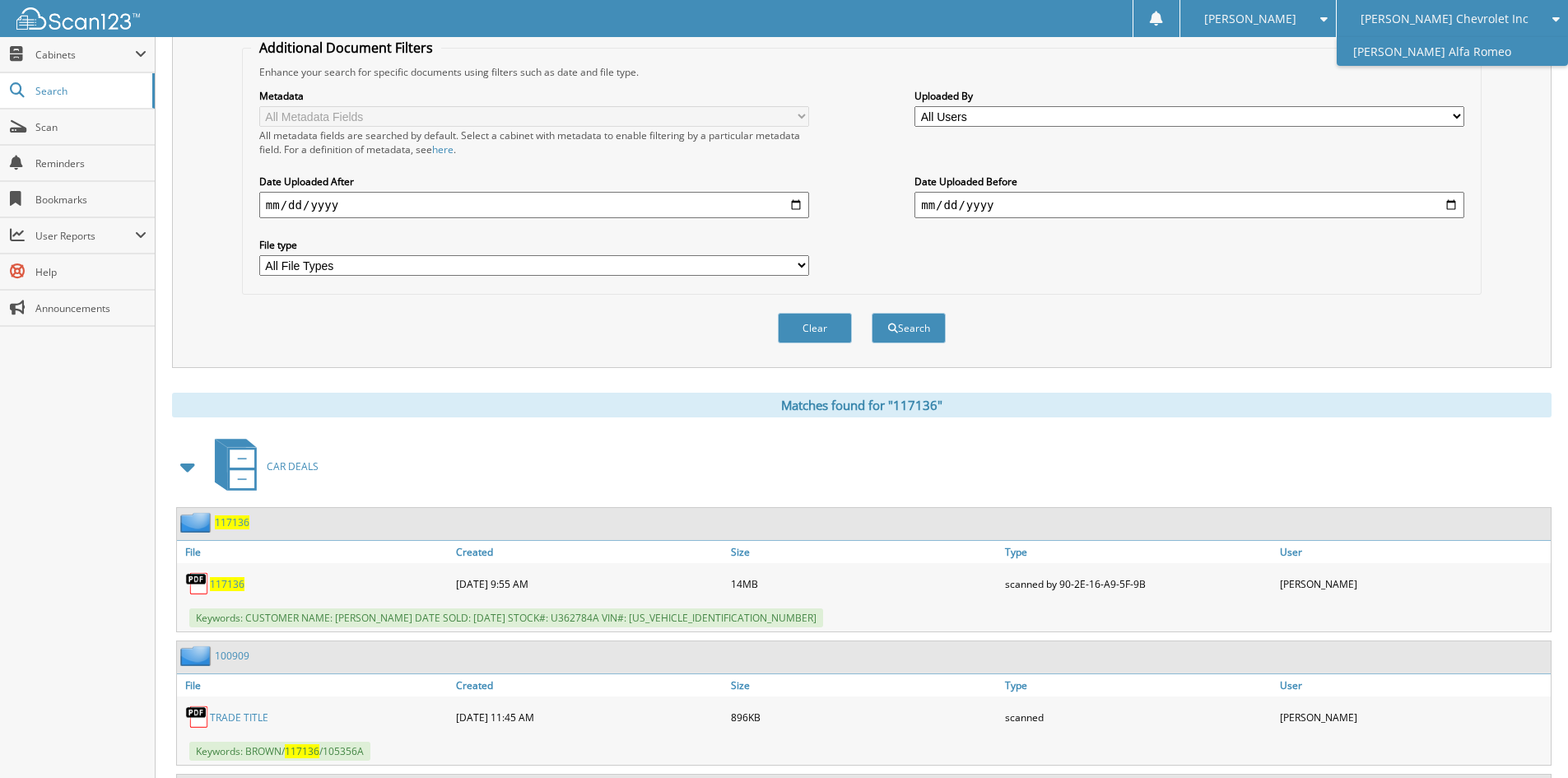
click at [1508, 45] on link "[PERSON_NAME] Alfa Romeo" at bounding box center [1452, 51] width 231 height 29
